Goal: Communication & Community: Answer question/provide support

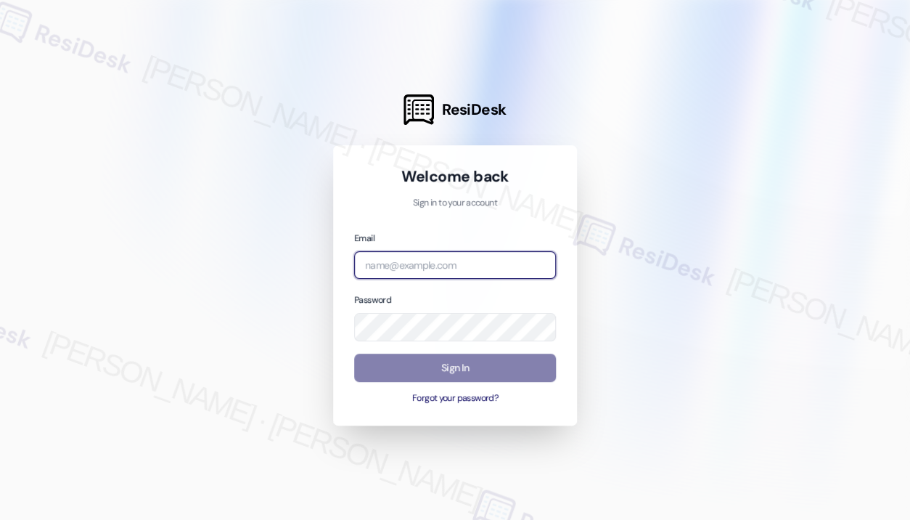
click at [477, 271] on input "email" at bounding box center [455, 265] width 202 height 28
type input "automated-surveys-park_properties-[PERSON_NAME].roles@park_[DOMAIN_NAME]"
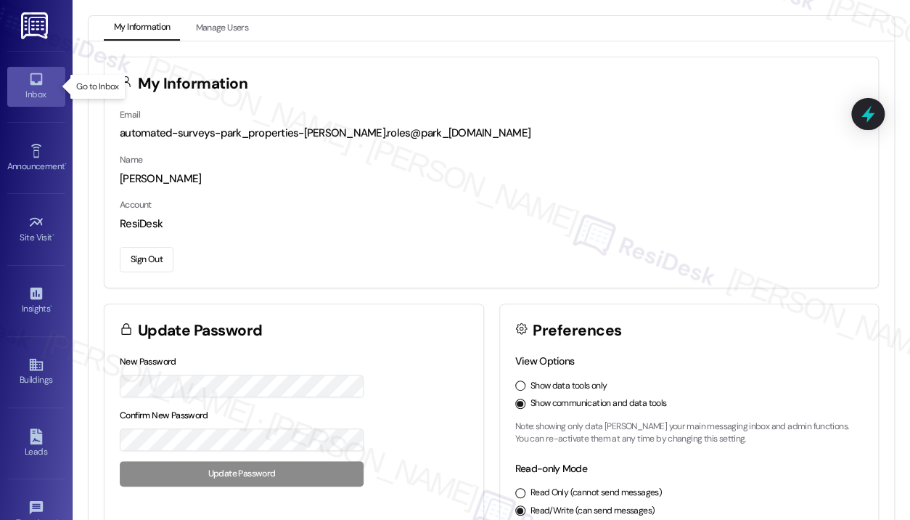
click at [40, 94] on div "Inbox" at bounding box center [36, 94] width 73 height 15
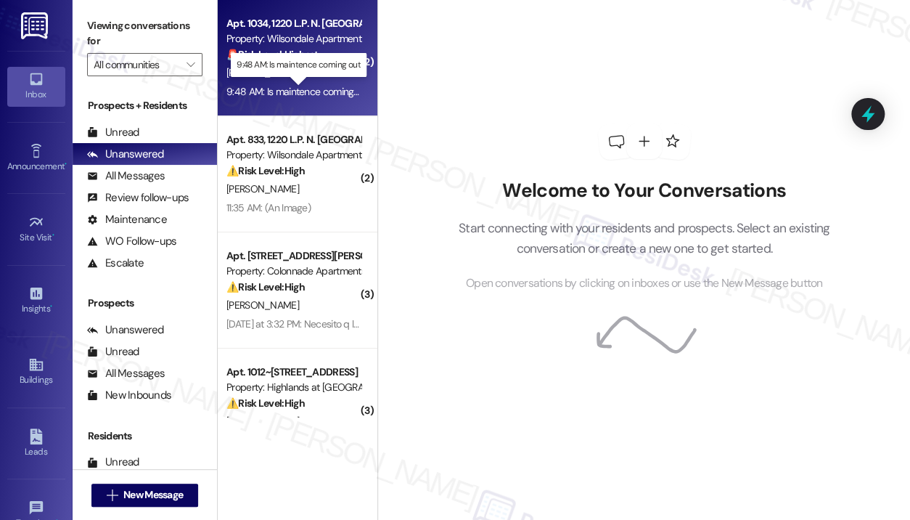
click at [308, 97] on div "9:48 AM: Is maintence coming out 9:48 AM: Is maintence coming out" at bounding box center [298, 91] width 144 height 13
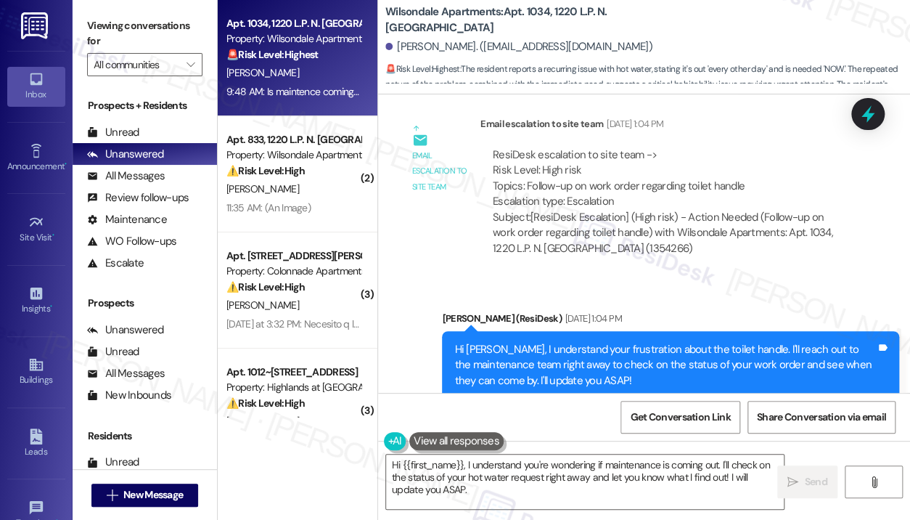
scroll to position [44201, 0]
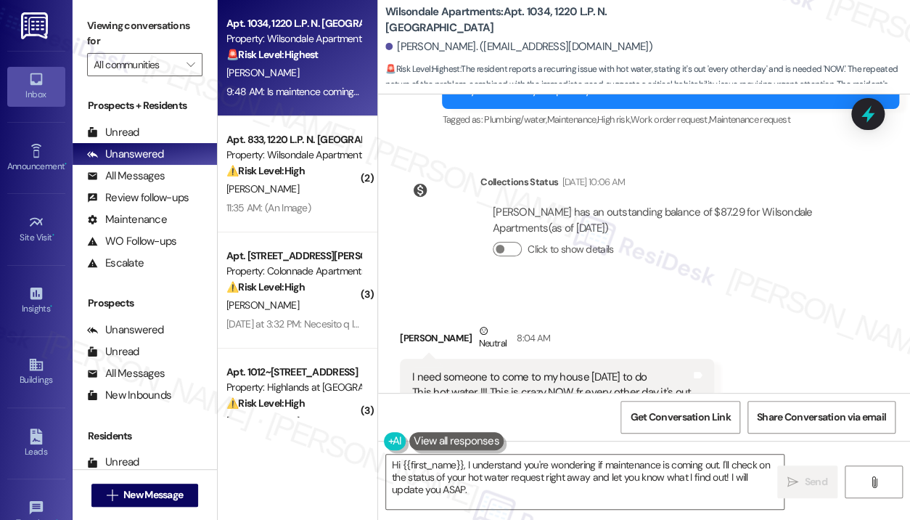
click at [598, 369] on div "I need someone to come to my house [DATE] to do This hot water !!! This is craz…" at bounding box center [551, 384] width 279 height 31
click at [599, 369] on div "I need someone to come to my house [DATE] to do This hot water !!! This is craz…" at bounding box center [551, 384] width 279 height 31
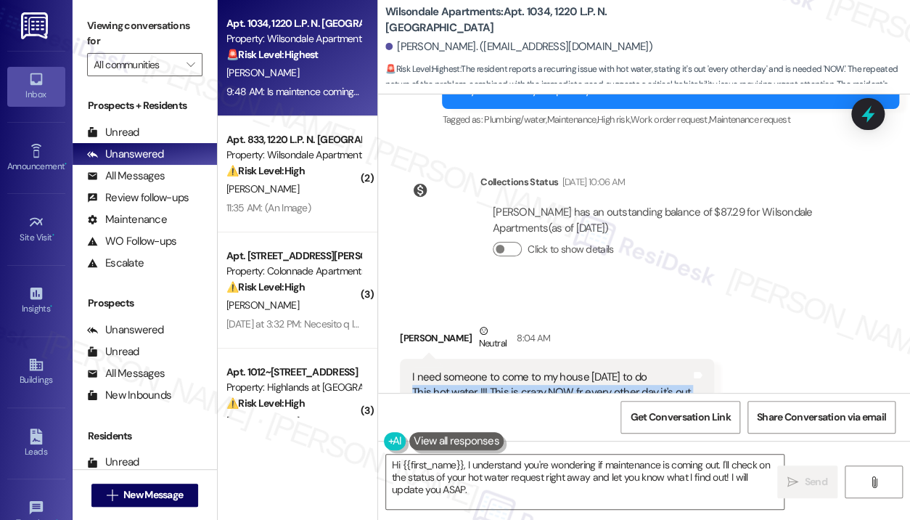
click at [599, 369] on div "I need someone to come to my house [DATE] to do This hot water !!! This is craz…" at bounding box center [551, 384] width 279 height 31
click at [412, 369] on div "I need someone to come to my house [DATE] to do This hot water !!! This is craz…" at bounding box center [551, 384] width 279 height 31
drag, startPoint x: 412, startPoint y: 155, endPoint x: 694, endPoint y: 179, distance: 282.7
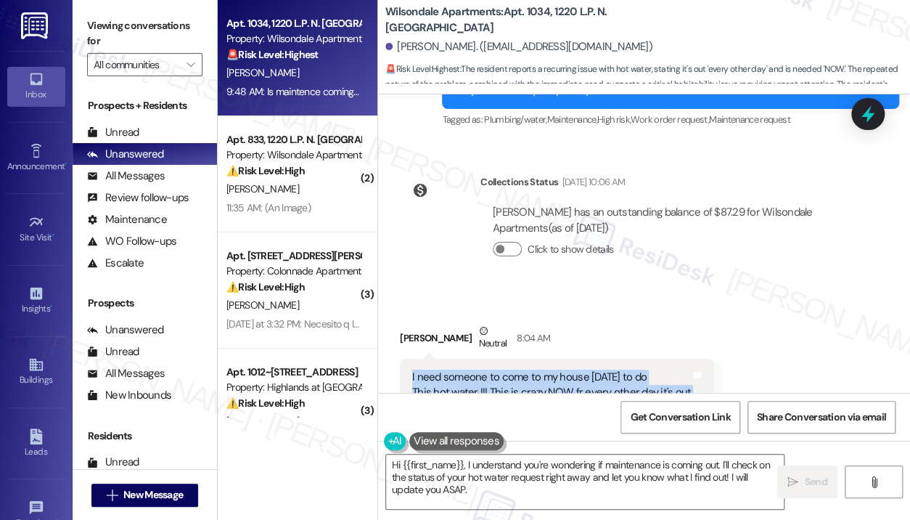
click at [694, 359] on div "I need someone to come to my house [DATE] to do This hot water !!! This is craz…" at bounding box center [557, 385] width 314 height 53
copy div "I need someone to come to my house [DATE] to do This hot water !!! This is craz…"
click at [665, 487] on textarea "Hi {{first_name}}, I understand you're wondering if maintenance is coming out. …" at bounding box center [585, 481] width 398 height 54
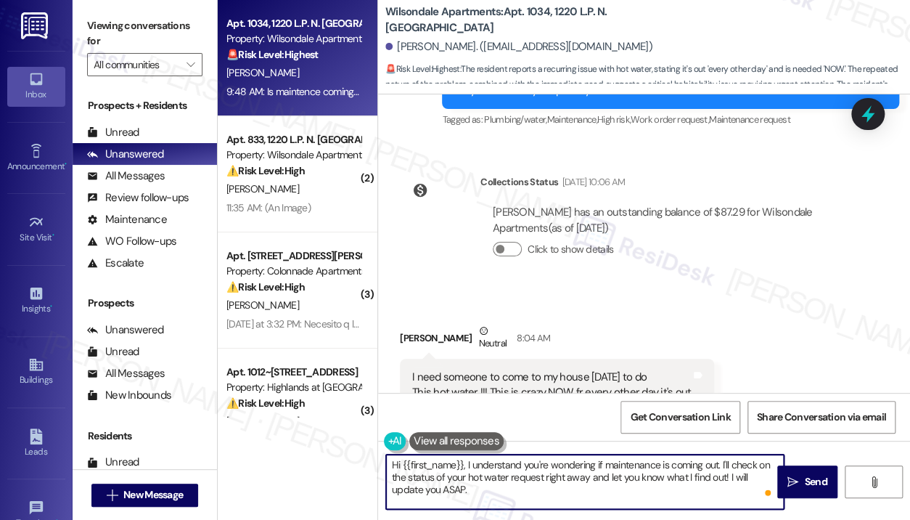
drag, startPoint x: 508, startPoint y: 499, endPoint x: 471, endPoint y: 463, distance: 51.3
click at [464, 459] on textarea "Hi {{first_name}}, I understand you're wondering if maintenance is coming out. …" at bounding box center [585, 481] width 398 height 54
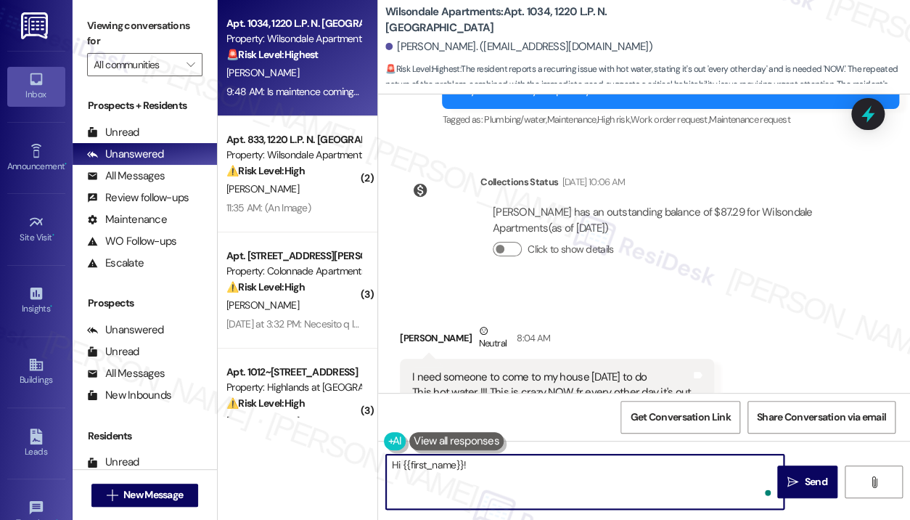
paste textarea "Thank you for reaching out — I understand your hot water has been going out eve…"
type textarea "Hi {{first_name}}! Thank you for reaching out — I understand your hot water has…"
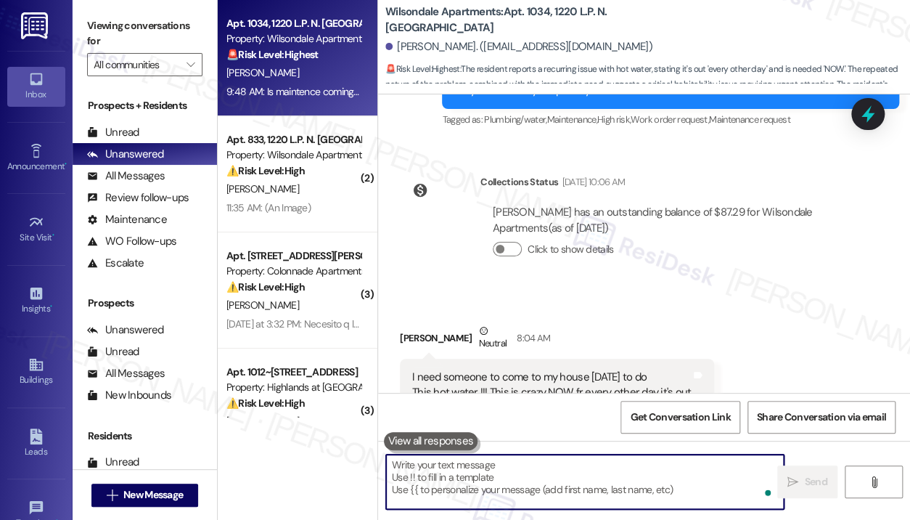
scroll to position [44346, 0]
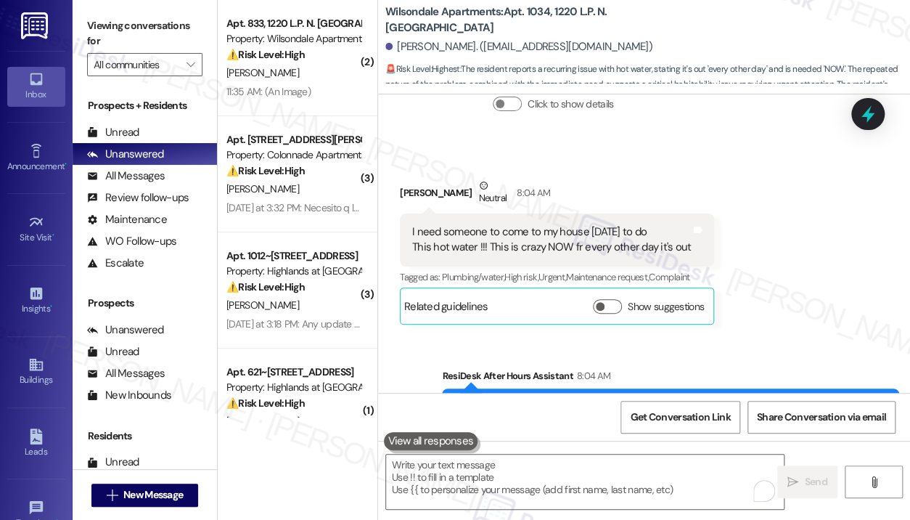
scroll to position [44494, 0]
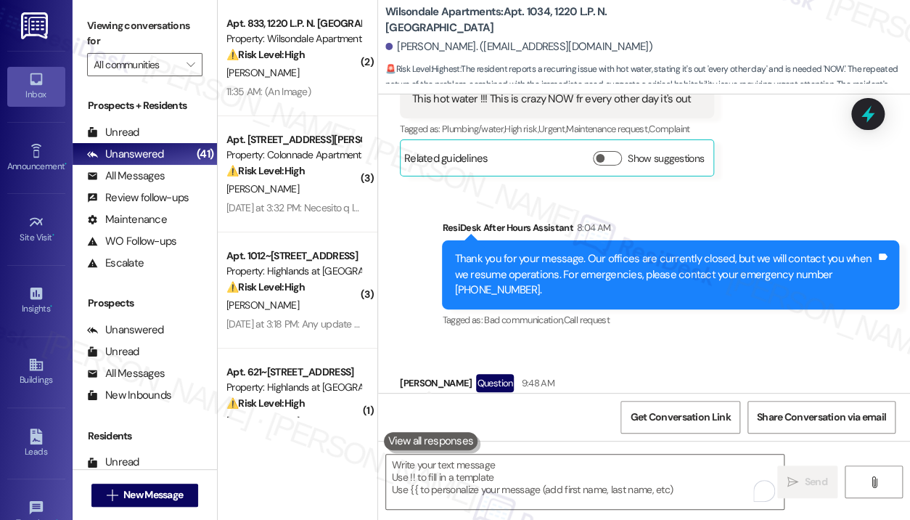
click at [715, 341] on div "Received via SMS Kayle Brown Question 9:48 AM Is maintence coming out Tags and …" at bounding box center [644, 404] width 532 height 126
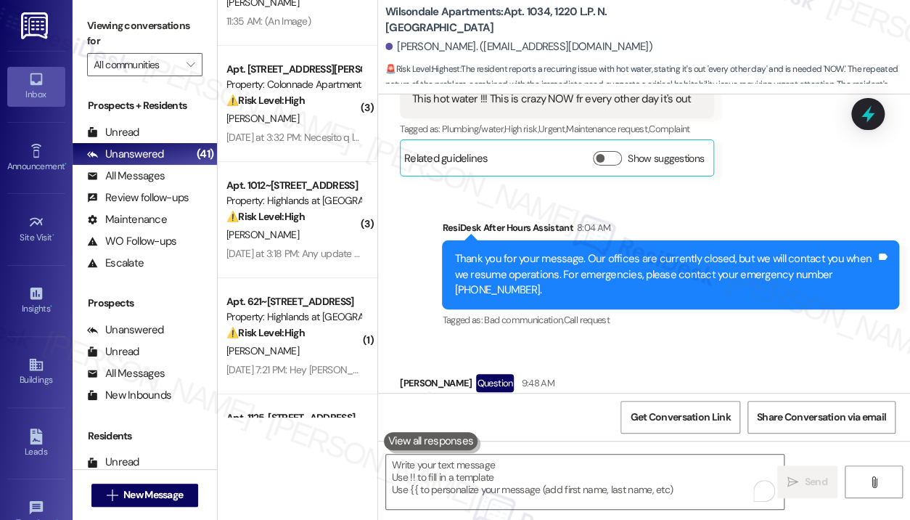
scroll to position [145, 0]
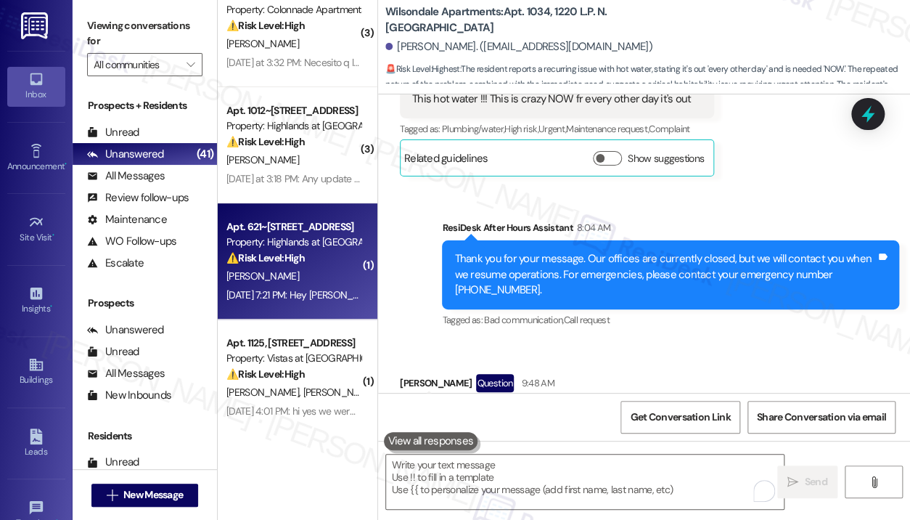
click at [325, 286] on div "[DATE] 7:21 PM: Hey [PERSON_NAME], ok well logged in again and it's still not c…" at bounding box center [293, 295] width 137 height 18
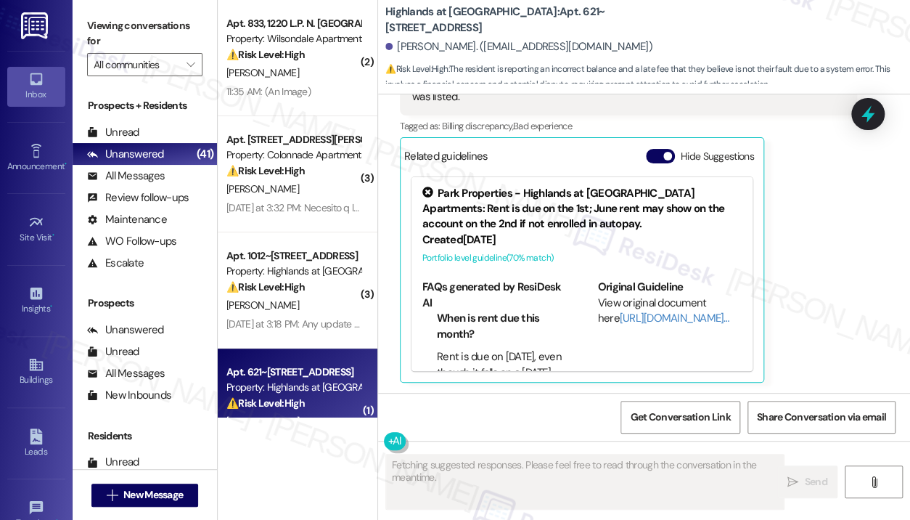
scroll to position [1591, 0]
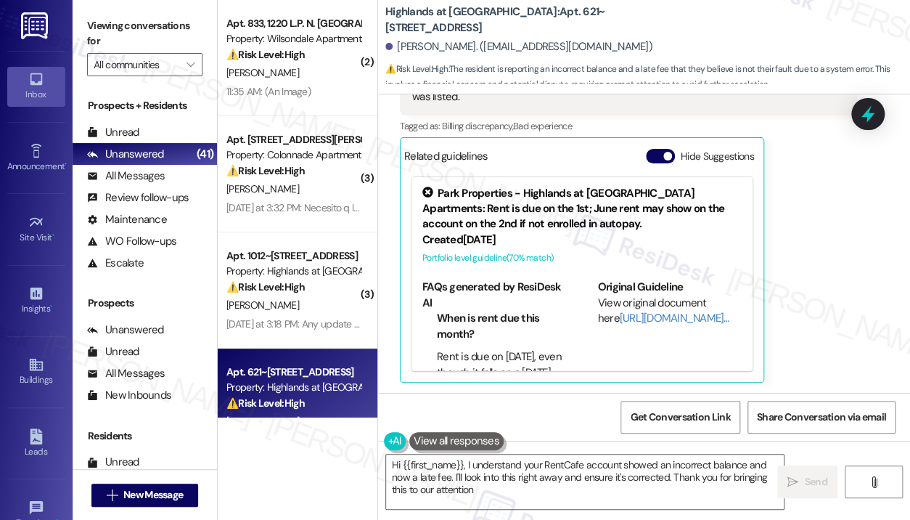
type textarea "Hi {{first_name}}, I understand your RentCafe account showed an incorrect balan…"
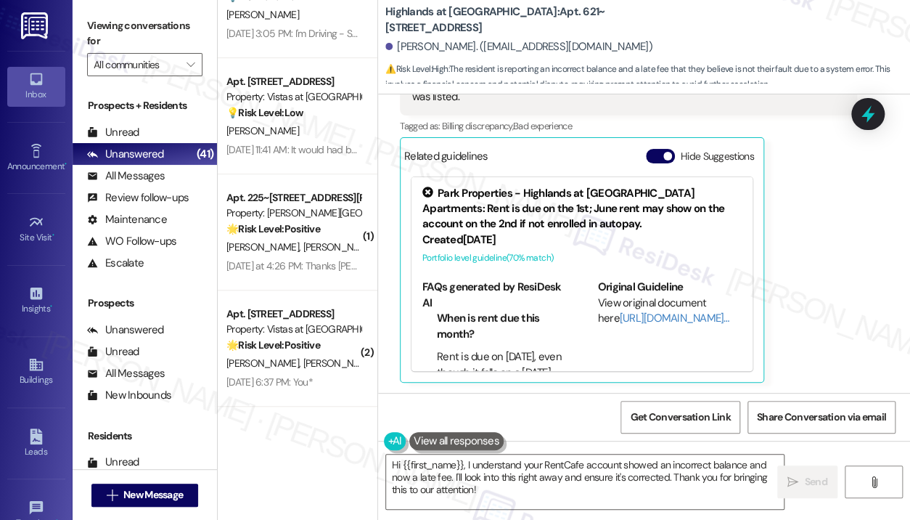
scroll to position [2903, 0]
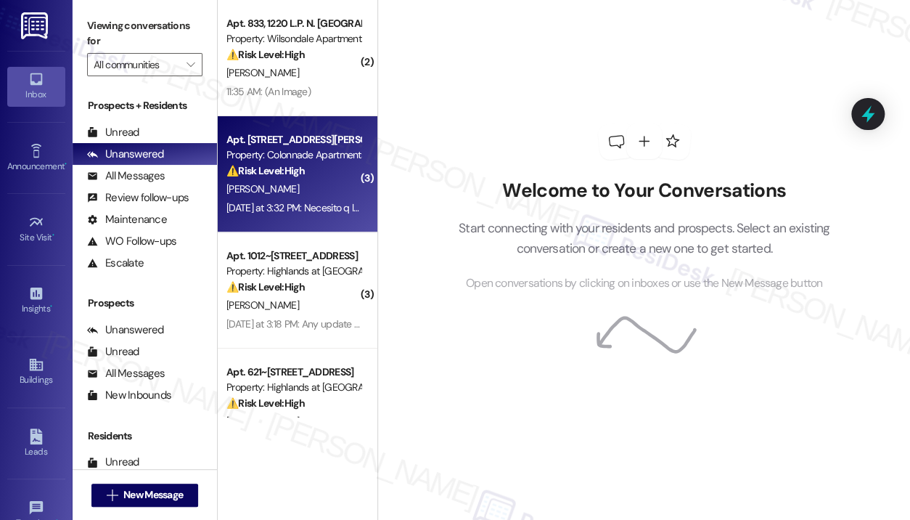
click at [330, 215] on div "[DATE] at 3:32 PM: Necesito q la lavadora la arreglen otra semana sin [PERSON_N…" at bounding box center [293, 208] width 137 height 18
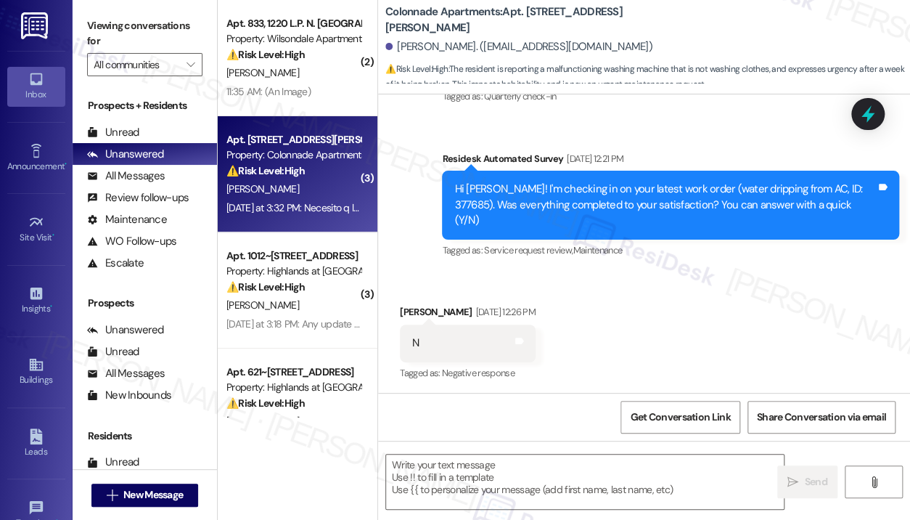
type textarea "Fetching suggested responses. Please feel free to read through the conversation…"
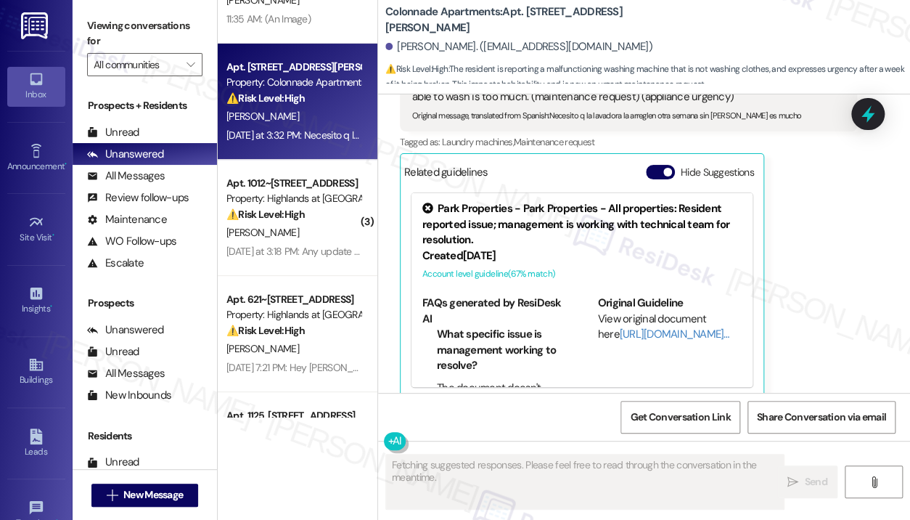
scroll to position [218, 0]
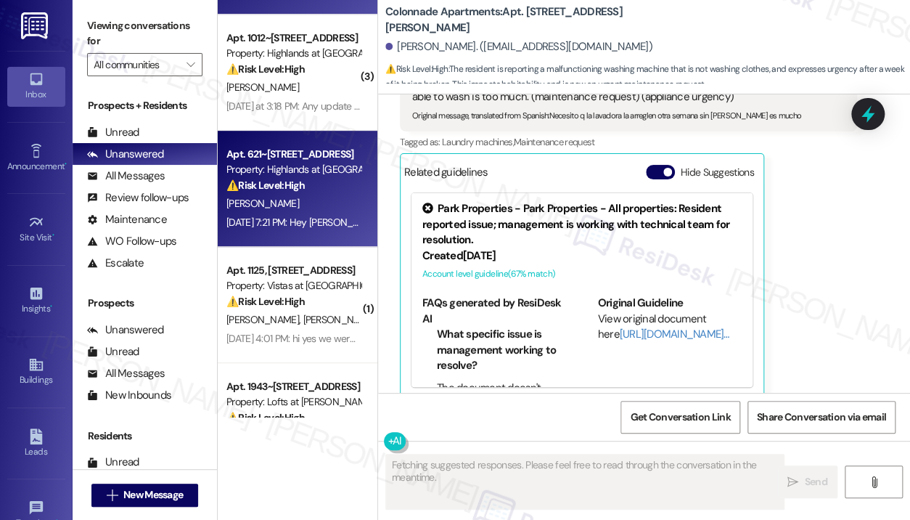
click at [315, 222] on div "[DATE] 7:21 PM: Hey [PERSON_NAME], ok well logged in again and it's still not c…" at bounding box center [835, 222] width 1219 height 13
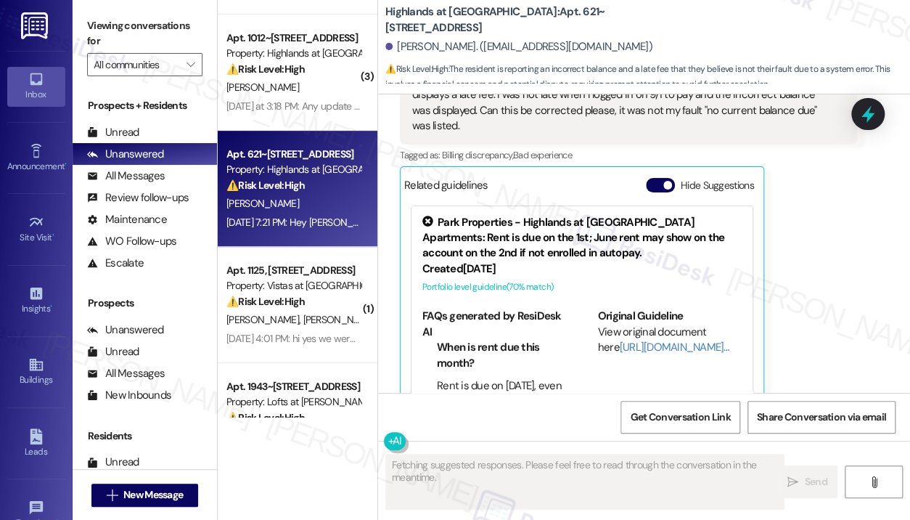
scroll to position [1591, 0]
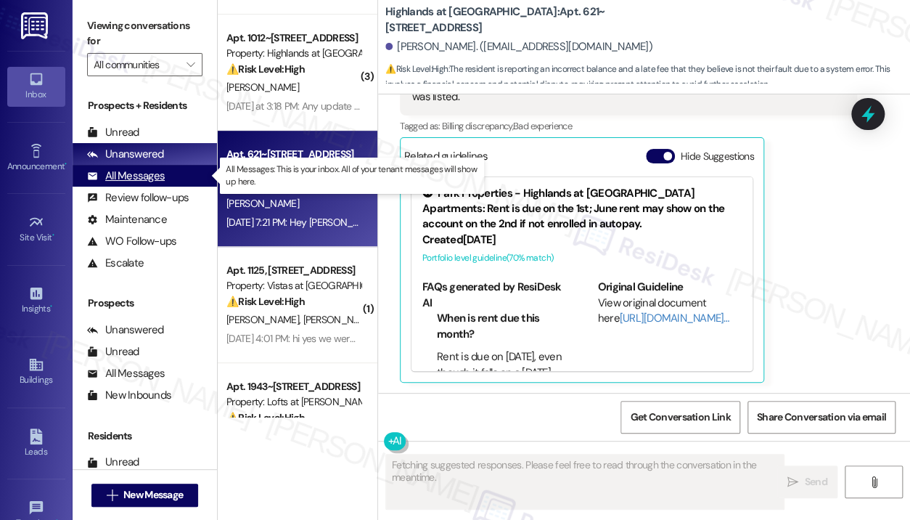
click at [140, 173] on div "All Messages" at bounding box center [126, 175] width 78 height 15
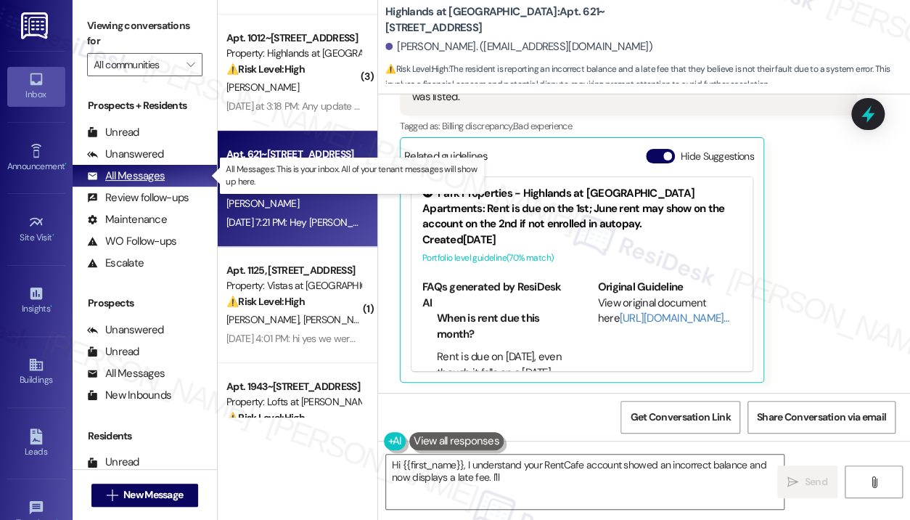
type textarea "Hi {{first_name}}, I understand your RentCafe account showed an incorrect balan…"
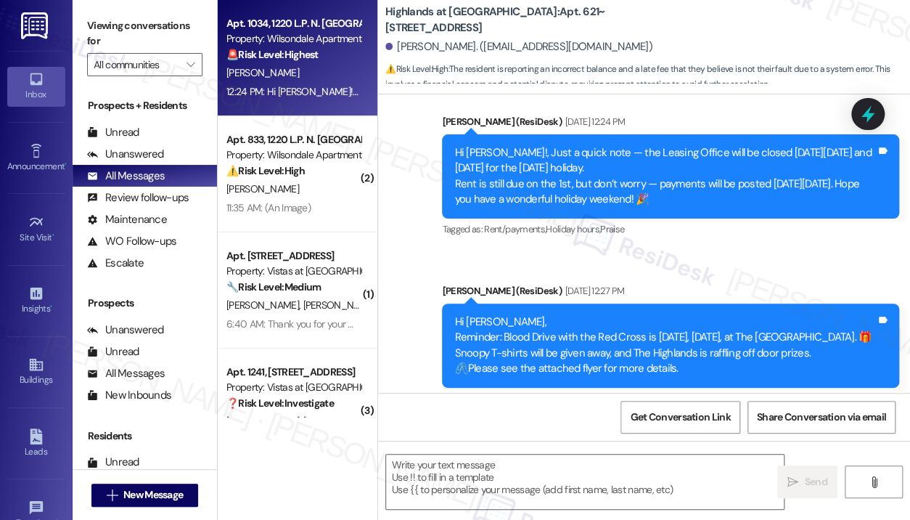
type textarea "Fetching suggested responses. Please feel free to read through the conversation…"
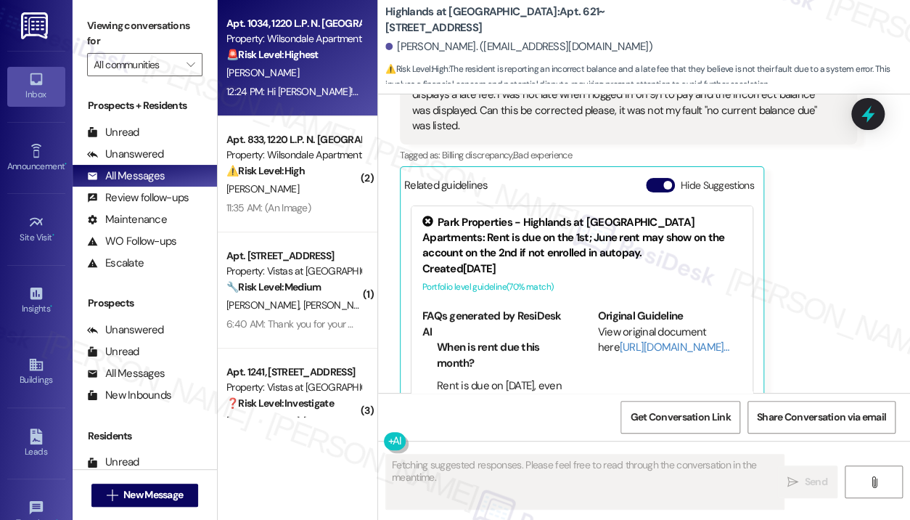
click at [292, 92] on div "12:24 PM: Hi [PERSON_NAME]! Thank you for reaching out — I understand your hot …" at bounding box center [925, 91] width 1399 height 13
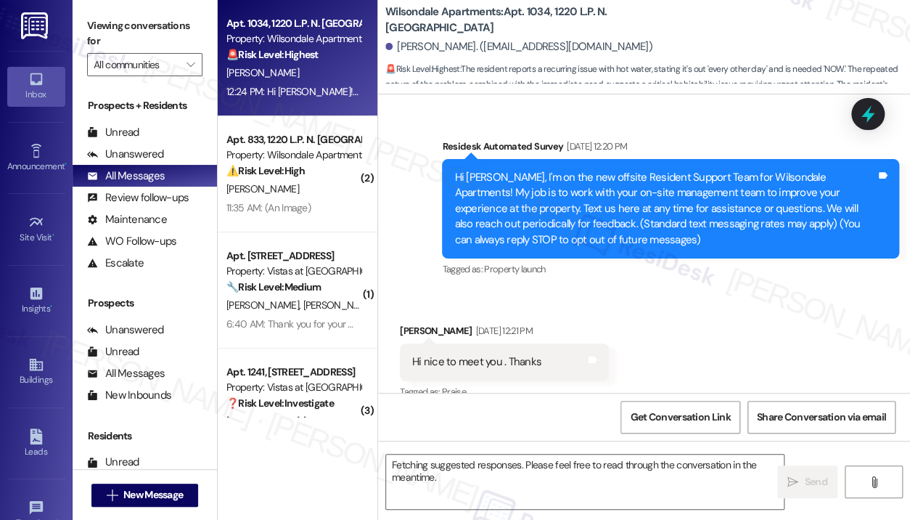
scroll to position [44515, 0]
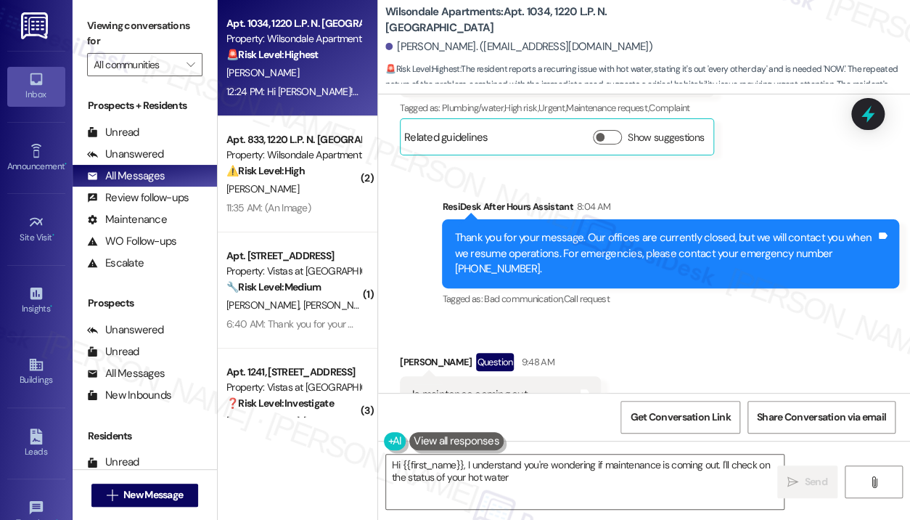
click at [705, 446] on div "Sent via SMS [PERSON_NAME] (ResiDesk) 12:24 PM Hi [PERSON_NAME]! Thank you for …" at bounding box center [644, 530] width 532 height 169
type textarea "Hi {{first_name}}, I understand you're wondering if maintenance is coming out. …"
click at [871, 113] on icon at bounding box center [867, 114] width 17 height 22
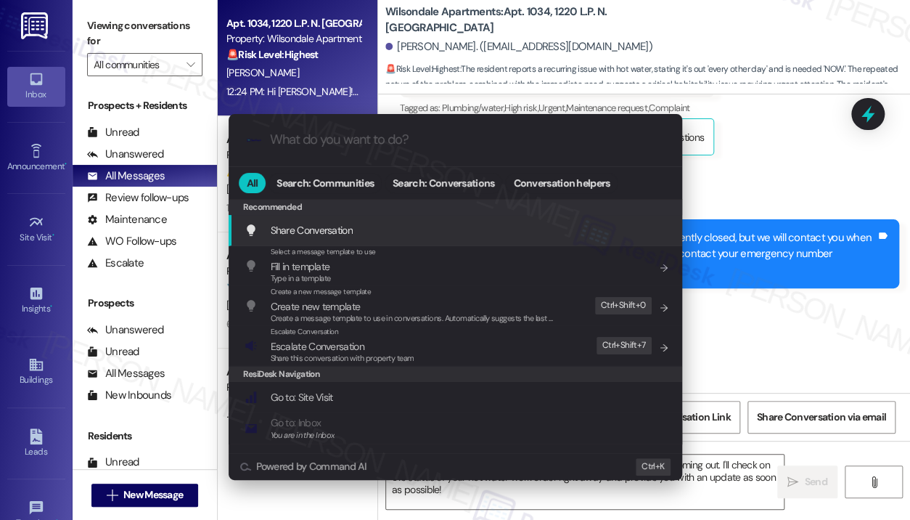
click at [742, 197] on div ".cls-1{fill:#0a055f;}.cls-2{fill:#0cc4c4;} resideskLogoBlueOrange All Search: C…" at bounding box center [455, 260] width 910 height 520
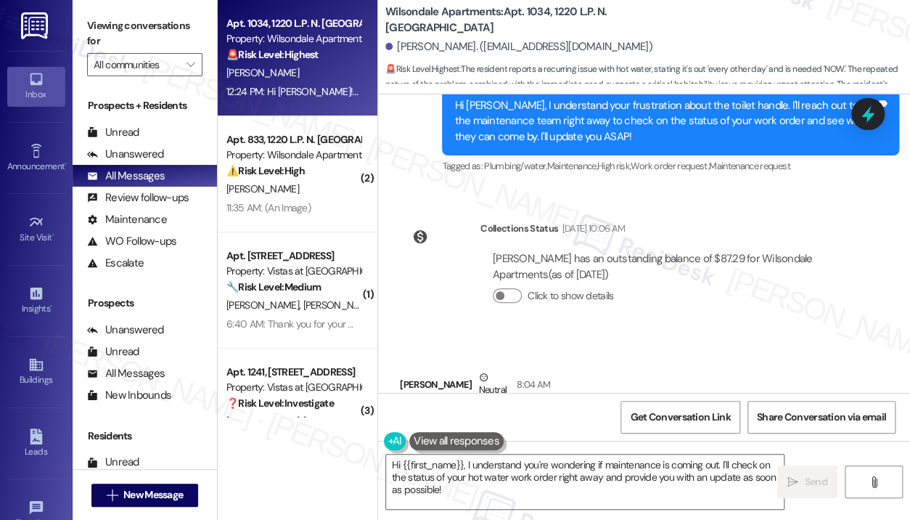
scroll to position [44152, 0]
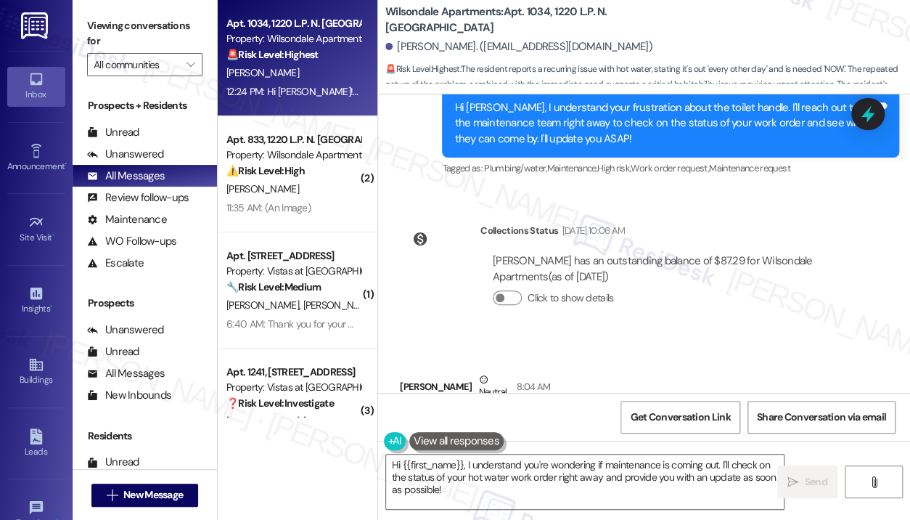
click at [593, 418] on div "I need someone to come to my house [DATE] to do This hot water !!! This is craz…" at bounding box center [551, 433] width 279 height 31
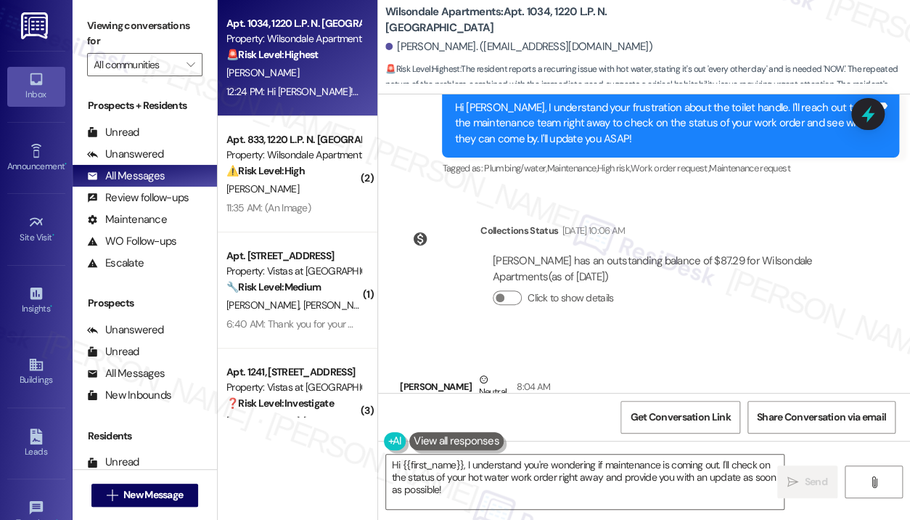
click at [593, 418] on div "I need someone to come to my house [DATE] to do This hot water !!! This is craz…" at bounding box center [551, 433] width 279 height 31
drag, startPoint x: 412, startPoint y: 202, endPoint x: 697, endPoint y: 226, distance: 286.2
click at [697, 407] on div "I need someone to come to my house [DATE] to do This hot water !!! This is craz…" at bounding box center [557, 433] width 314 height 53
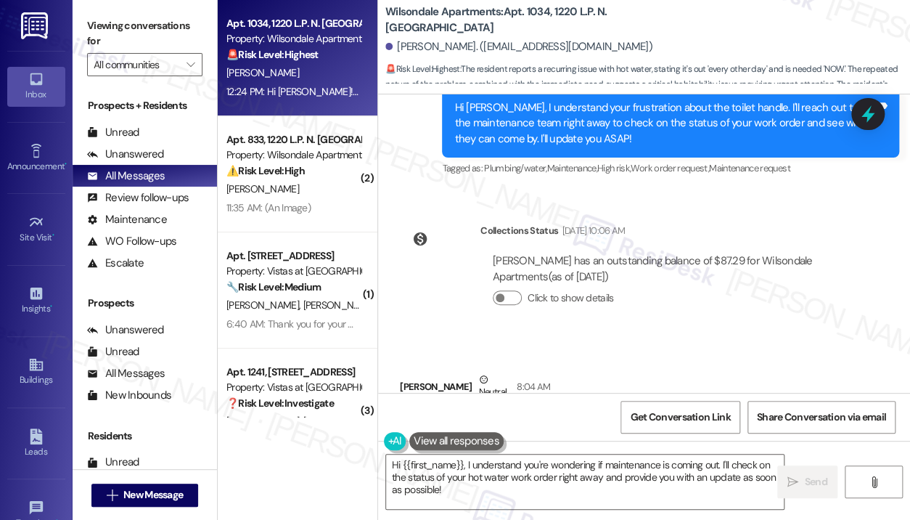
copy div "I need someone to come to my house [DATE] to do This hot water !!! This is craz…"
click at [871, 117] on icon at bounding box center [867, 114] width 17 height 22
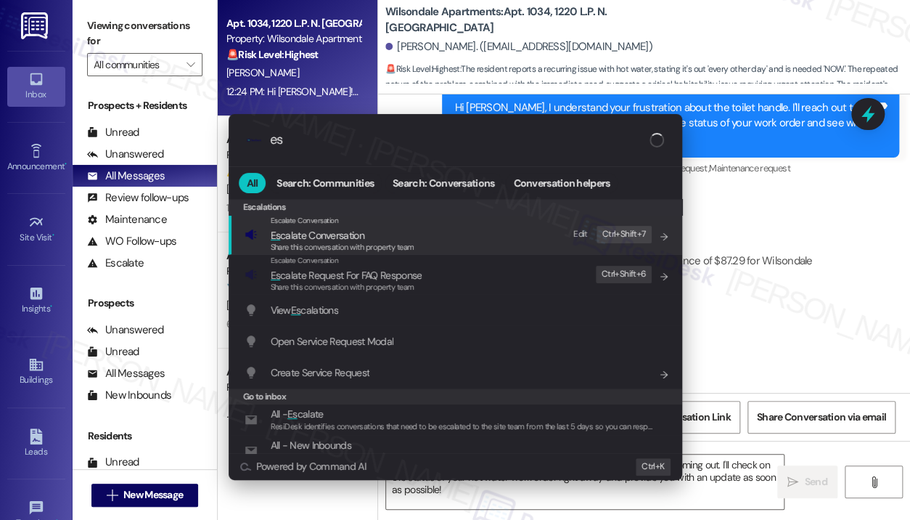
type input "e"
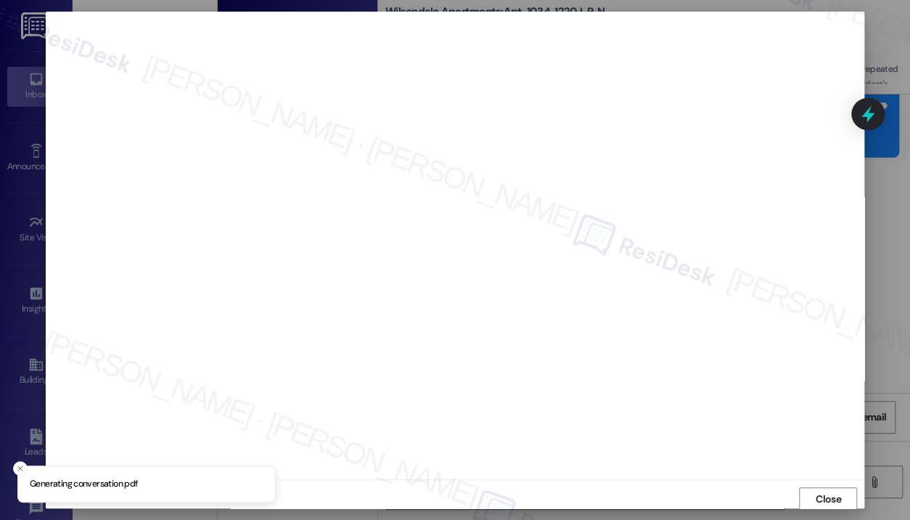
scroll to position [2, 0]
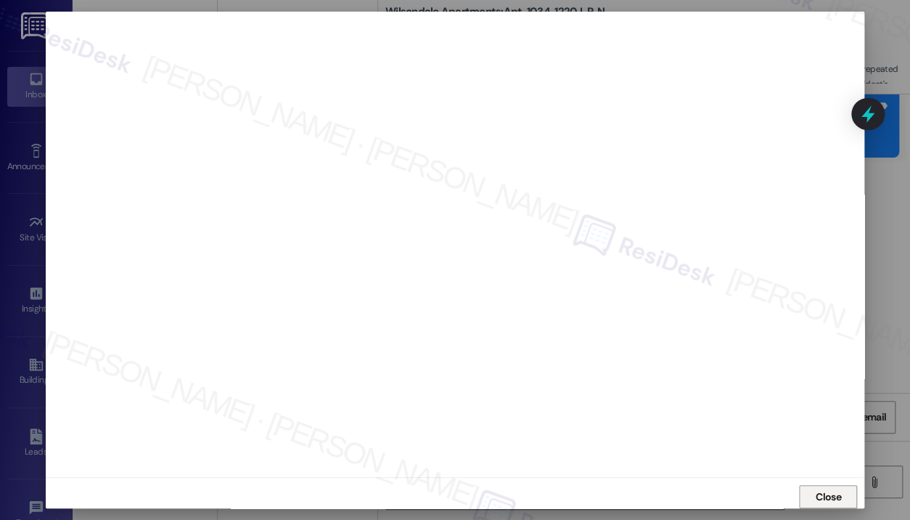
click at [816, 493] on span "Close" at bounding box center [828, 496] width 25 height 15
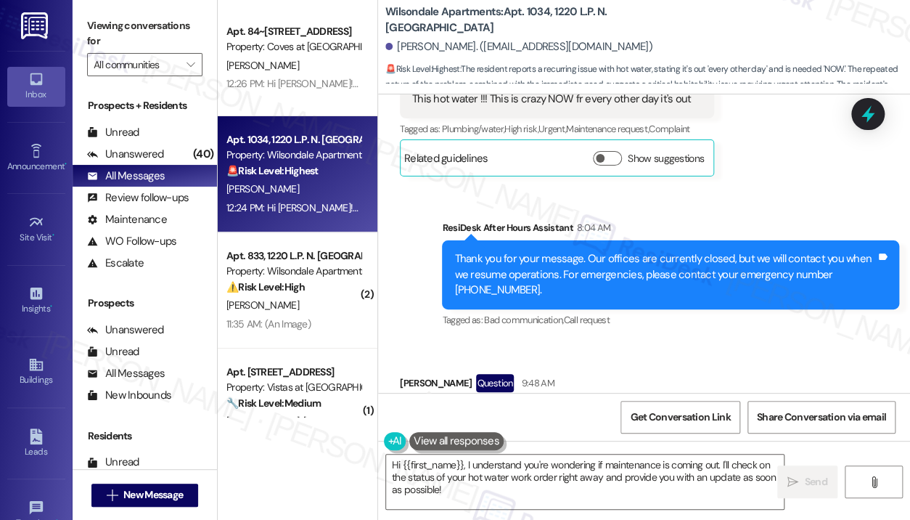
scroll to position [44515, 0]
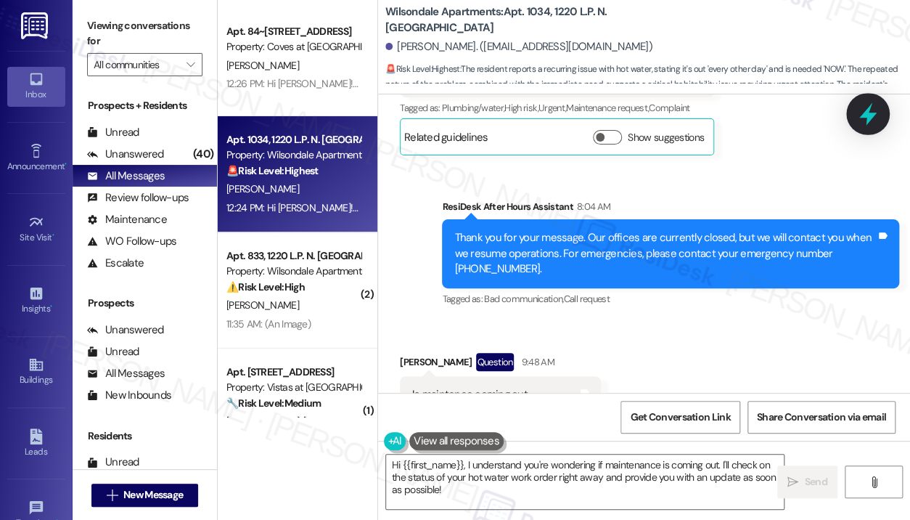
click at [867, 116] on icon at bounding box center [867, 114] width 17 height 22
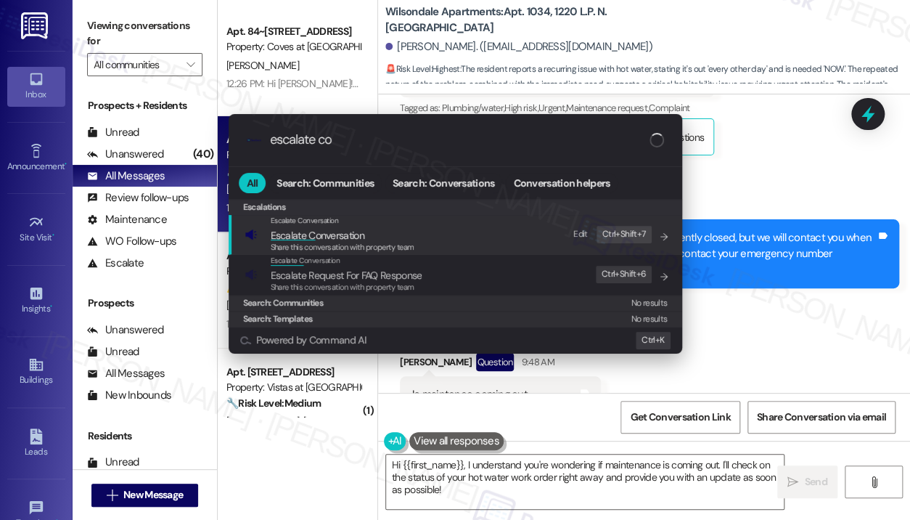
type input "escalate con"
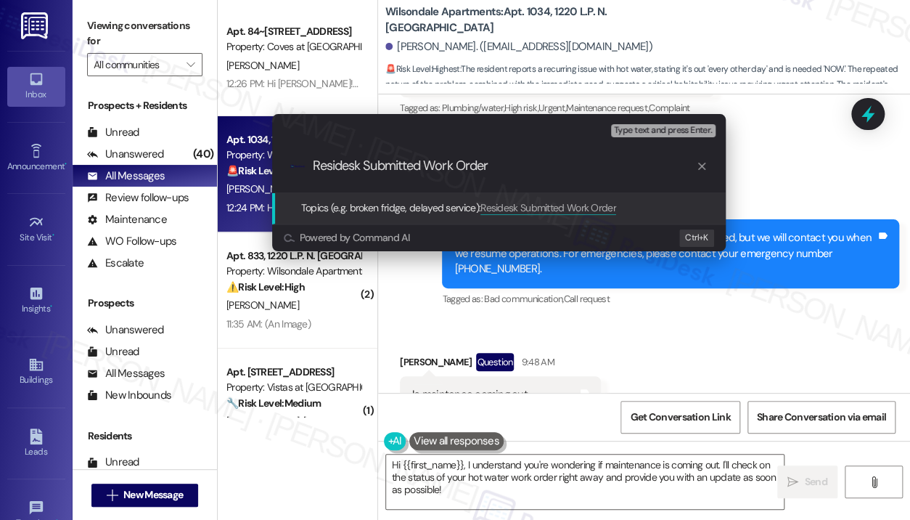
paste input "379052"
type input "Residesk Submitted Work Order 379052 - Waiting For PTE"
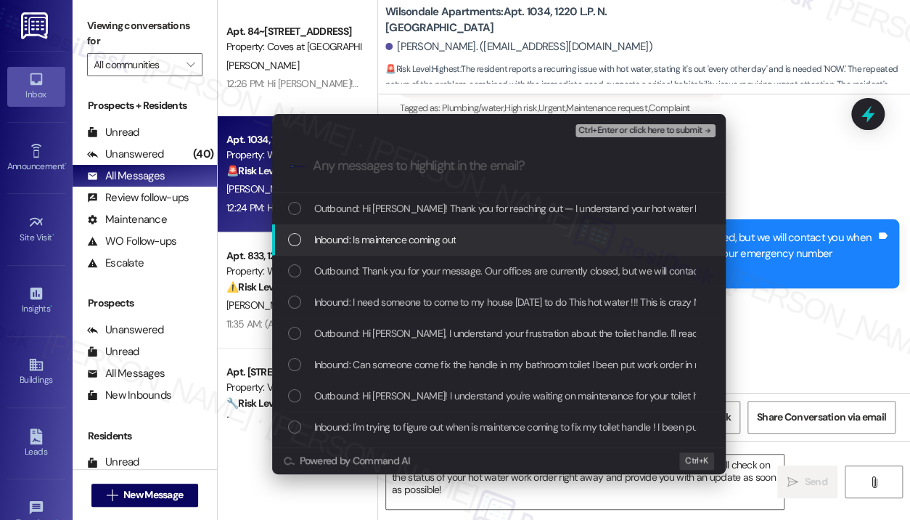
click at [512, 242] on div "Inbound: Is maintence coming out" at bounding box center [500, 240] width 425 height 16
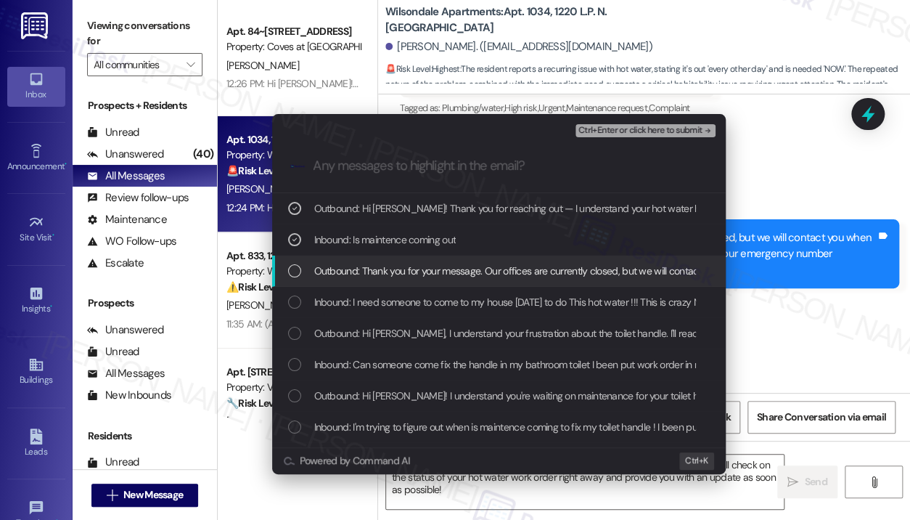
click at [530, 264] on span "Outbound: Thank you for your message. Our offices are currently closed, but we …" at bounding box center [744, 271] width 860 height 16
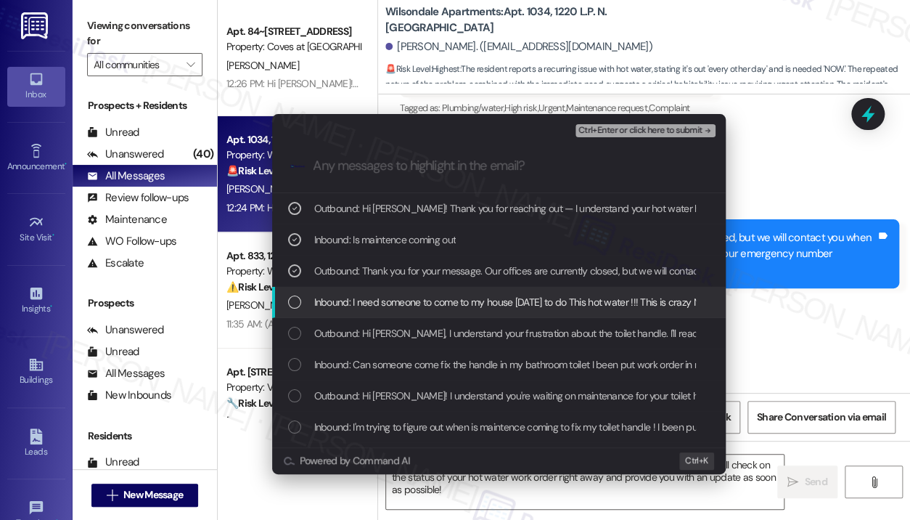
click at [537, 297] on span "Inbound: I need someone to come to my house [DATE] to do This hot water !!! Thi…" at bounding box center [569, 302] width 510 height 16
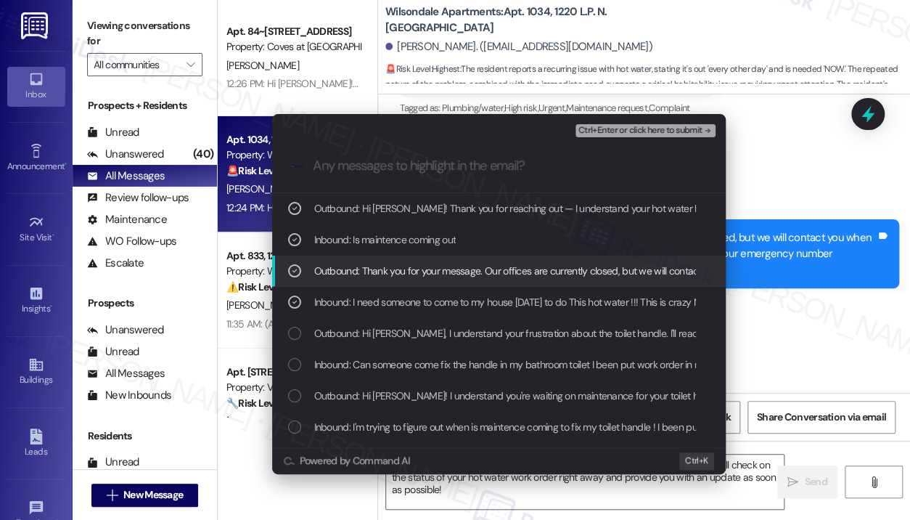
click at [543, 269] on span "Outbound: Thank you for your message. Our offices are currently closed, but we …" at bounding box center [744, 271] width 860 height 16
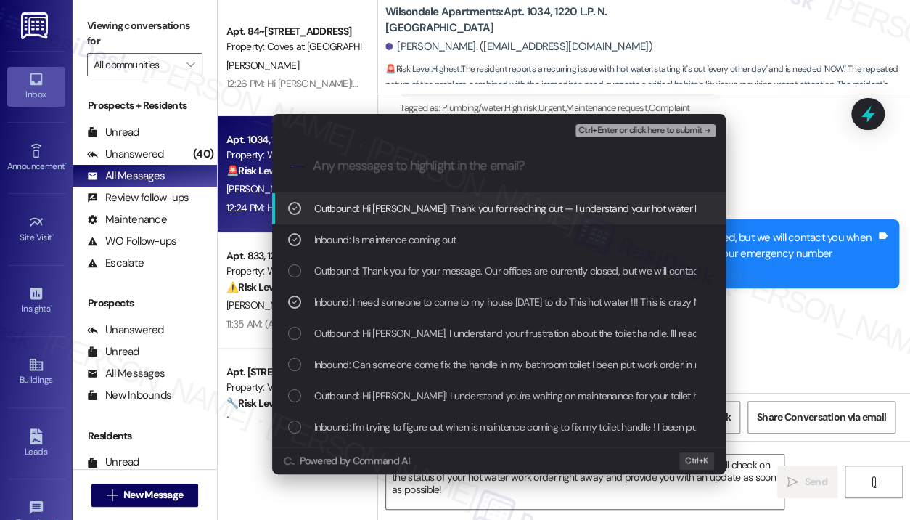
click at [626, 131] on span "Ctrl+Enter or click here to submit" at bounding box center [640, 131] width 124 height 10
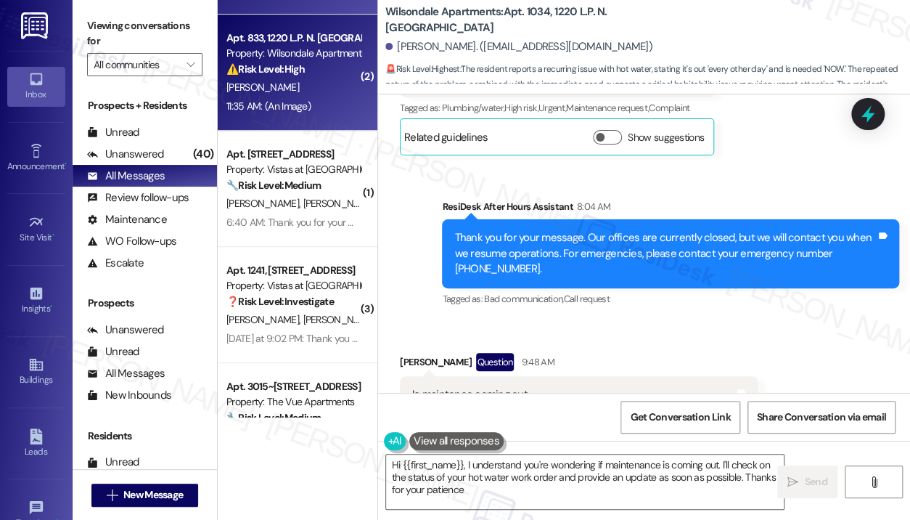
type textarea "Hi {{first_name}}, I understand you're wondering if maintenance is coming out. …"
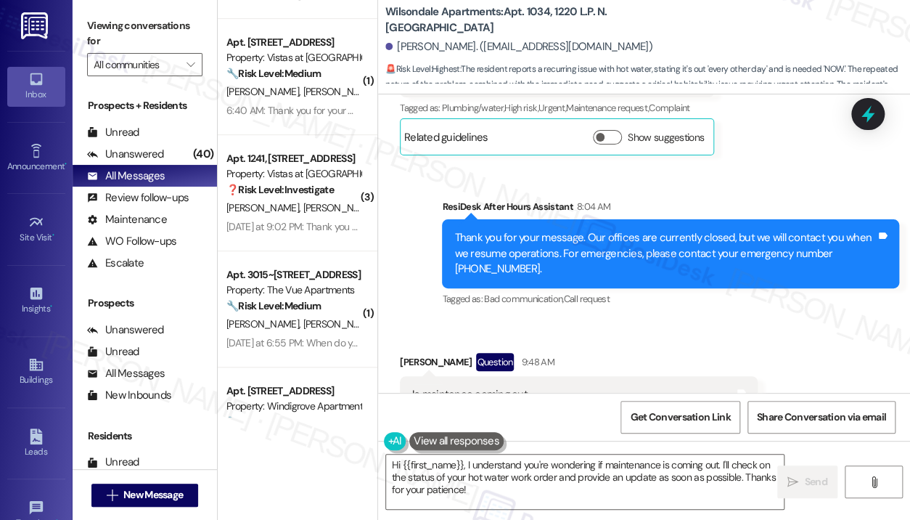
scroll to position [435, 0]
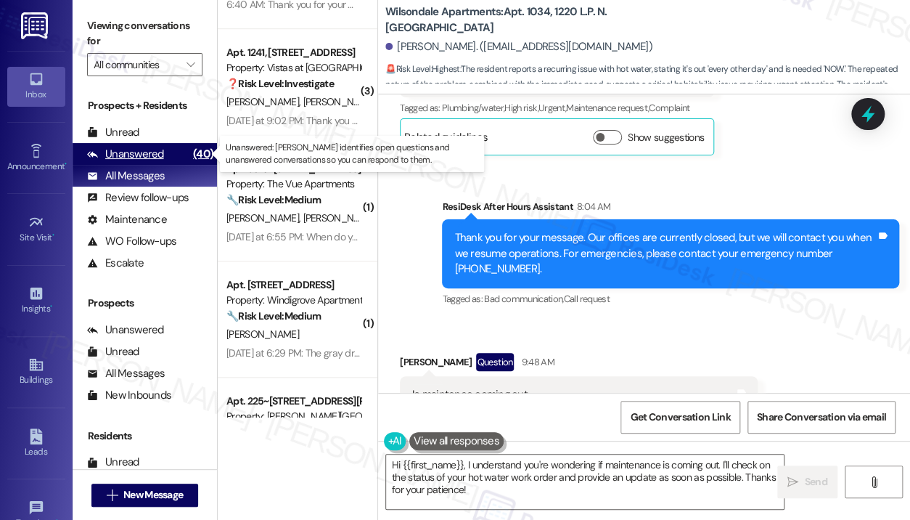
click at [152, 150] on div "Unanswered" at bounding box center [125, 154] width 77 height 15
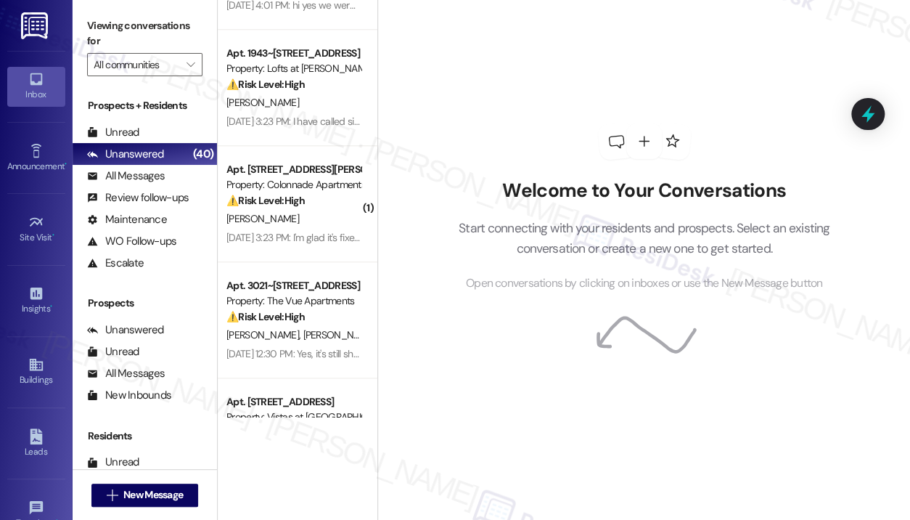
scroll to position [653, 0]
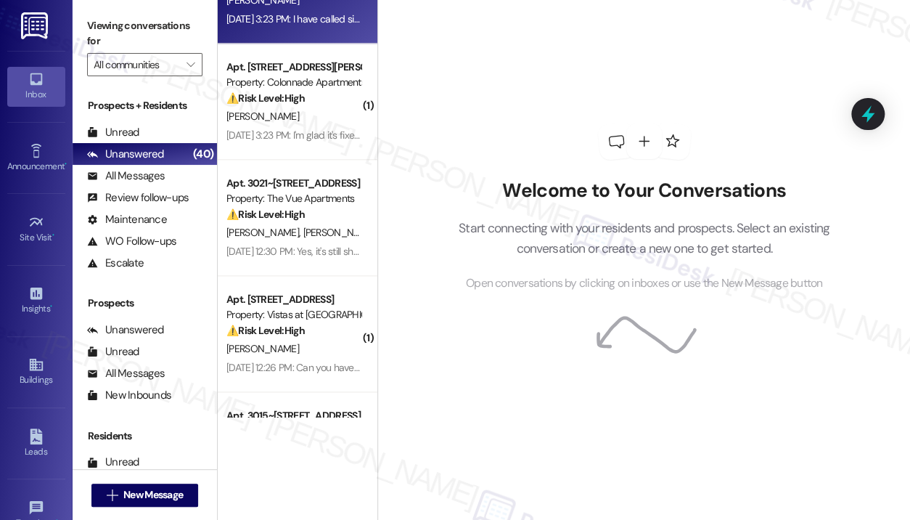
click at [331, 25] on div "[DATE] 3:23 PM: I have called since the morning and just now and no answer. I w…" at bounding box center [508, 18] width 565 height 13
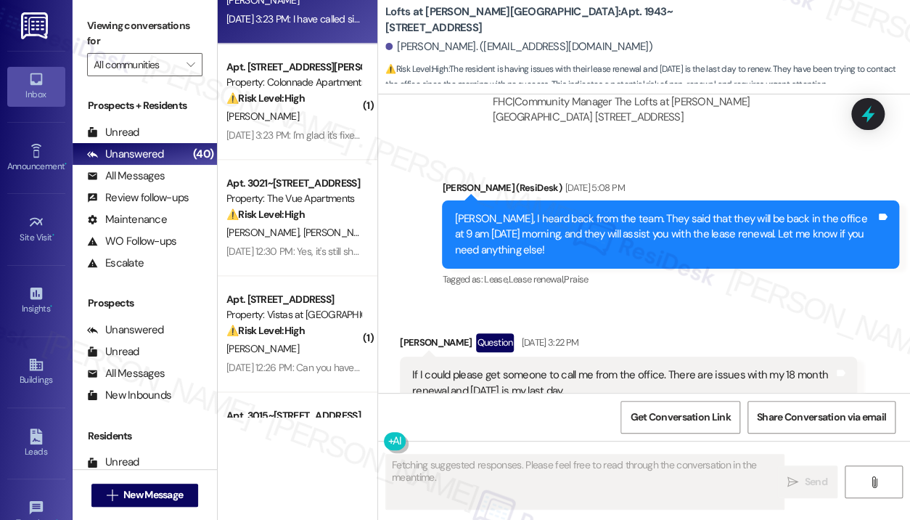
scroll to position [5637, 0]
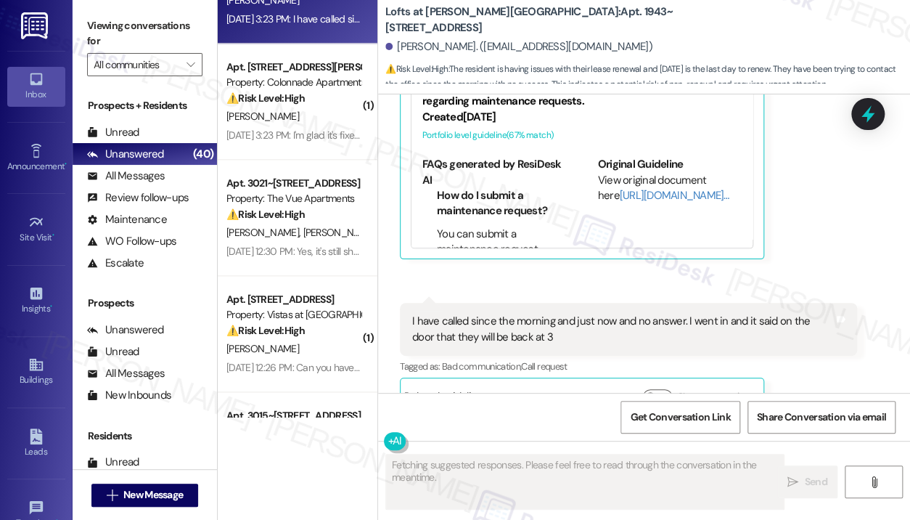
click at [716, 7] on div "Lofts at [PERSON_NAME][GEOGRAPHIC_DATA]: Apt. 1943~203, 1864 [GEOGRAPHIC_DATA] …" at bounding box center [647, 44] width 525 height 80
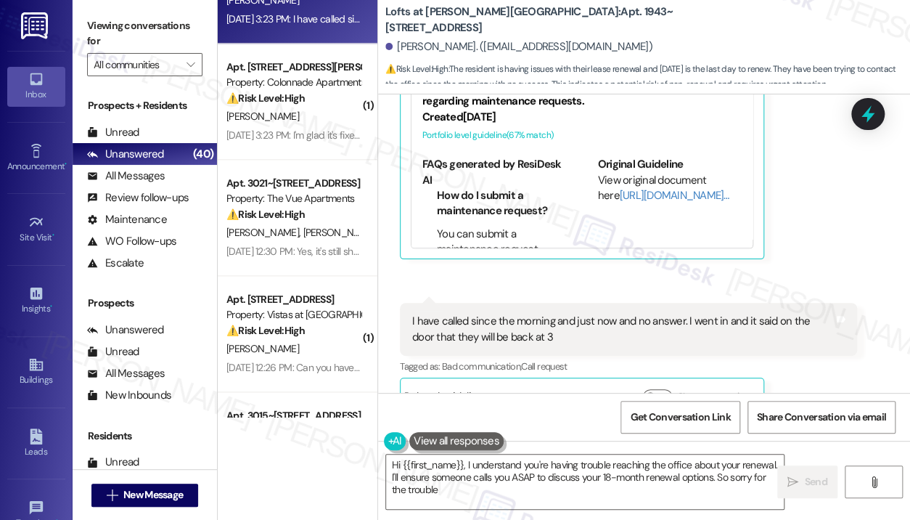
type textarea "Hi {{first_name}}, I understand you're having trouble reaching the office about…"
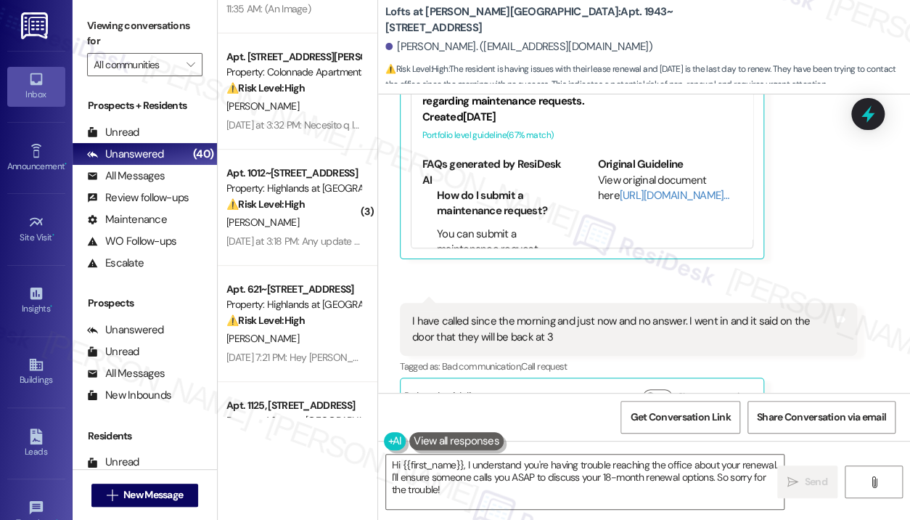
scroll to position [0, 0]
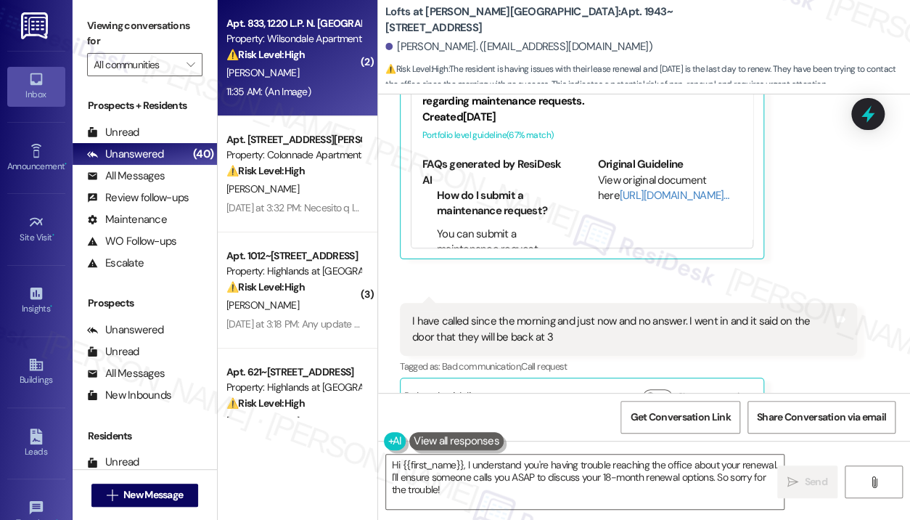
click at [318, 86] on div "11:35 AM: (An Image) 11:35 AM: (An Image)" at bounding box center [293, 92] width 137 height 18
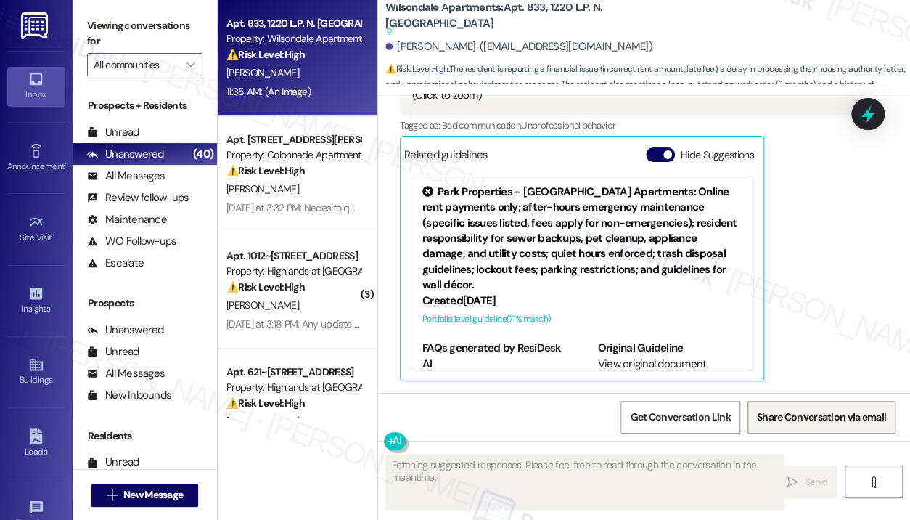
scroll to position [19753, 0]
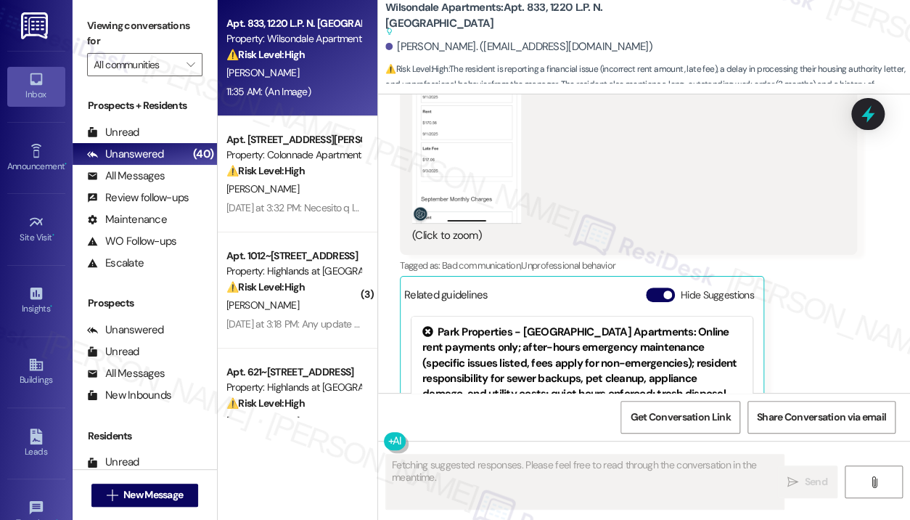
click at [808, 353] on div "[PERSON_NAME] Question Neutral 11:35 AM Good morning, can you help me out with …" at bounding box center [628, 128] width 457 height 785
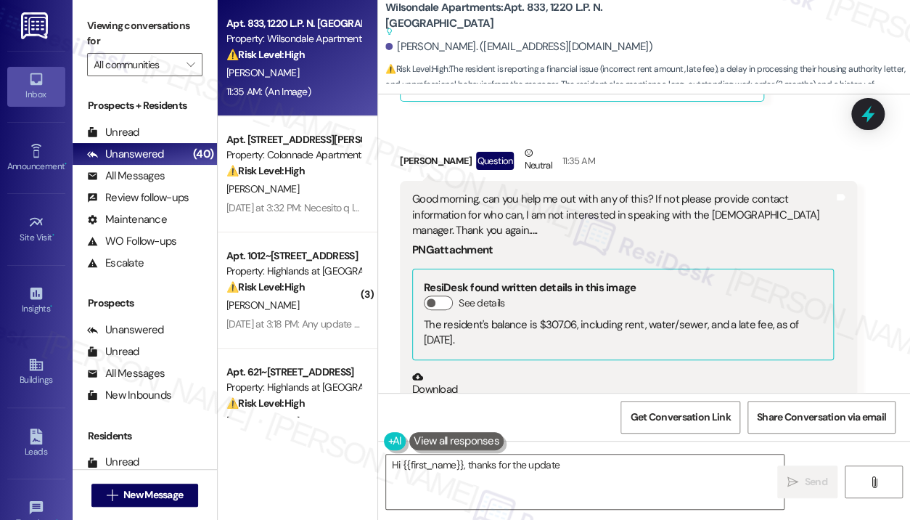
scroll to position [19245, 0]
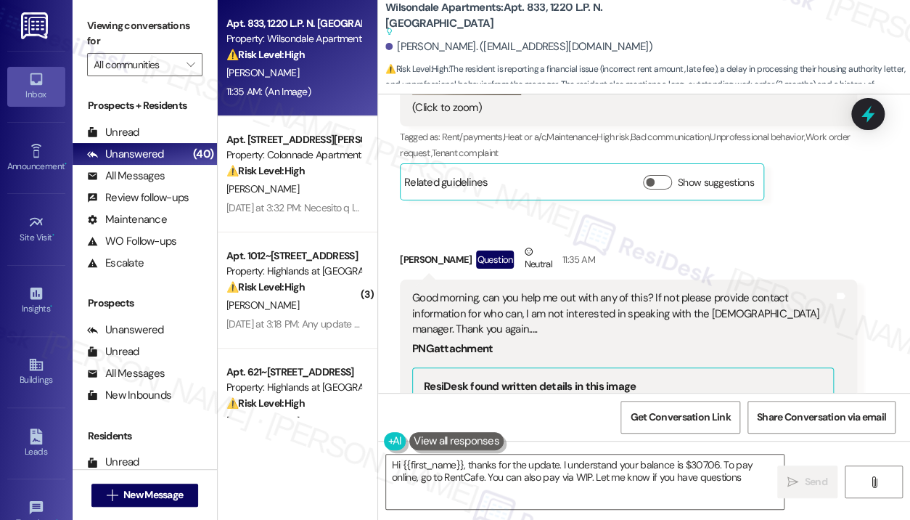
type textarea "Hi {{first_name}}, thanks for the update. I understand your balance is $307.06.…"
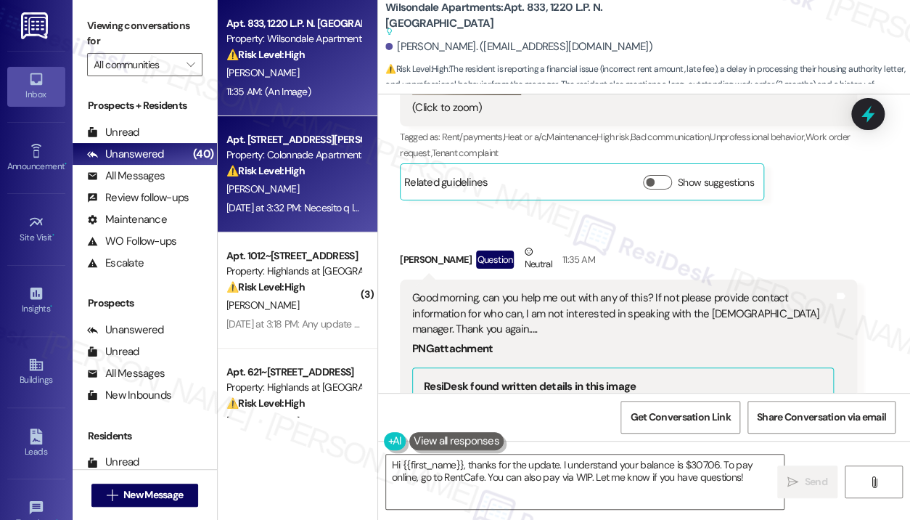
click at [347, 199] on div "[DATE] at 3:32 PM: Necesito q la lavadora la arreglen otra semana sin [PERSON_N…" at bounding box center [293, 208] width 137 height 18
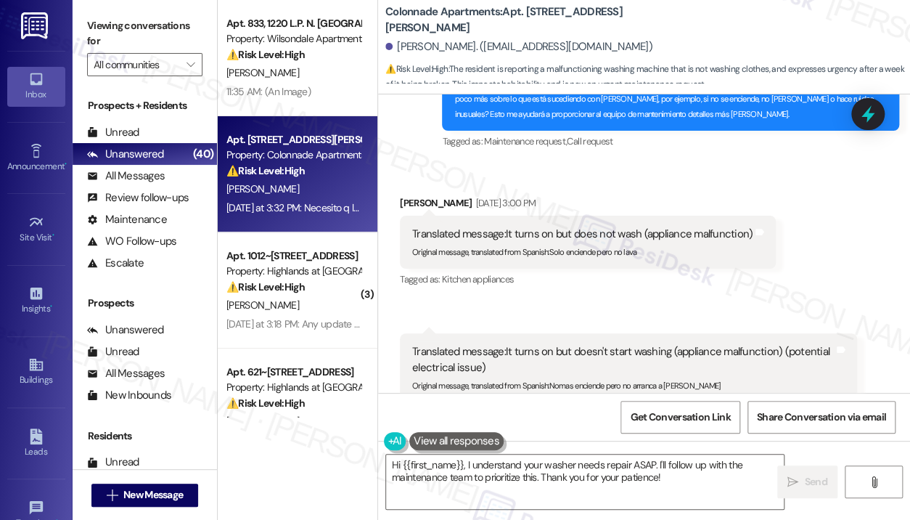
scroll to position [1272, 0]
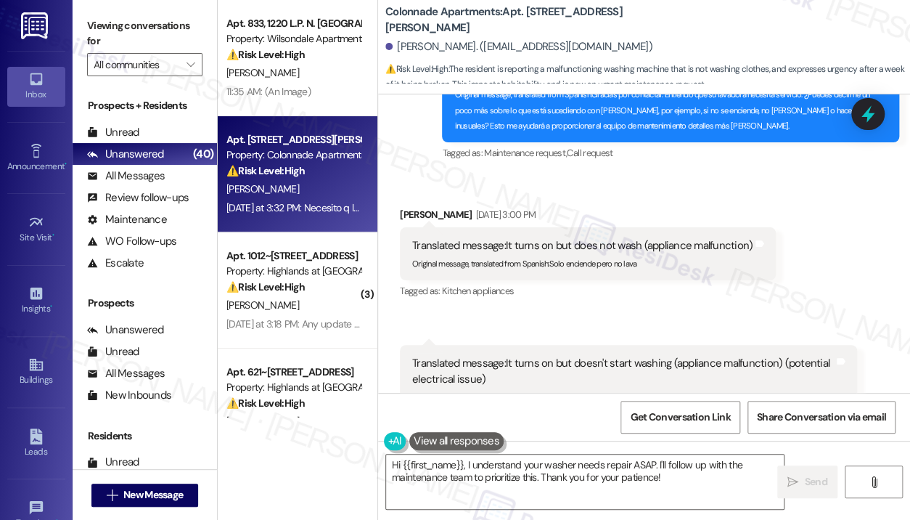
click at [748, 155] on div "Sent via SMS [PERSON_NAME] (ResiDesk) [DATE] 2:59 PM Translated message: Thank …" at bounding box center [670, 77] width 479 height 194
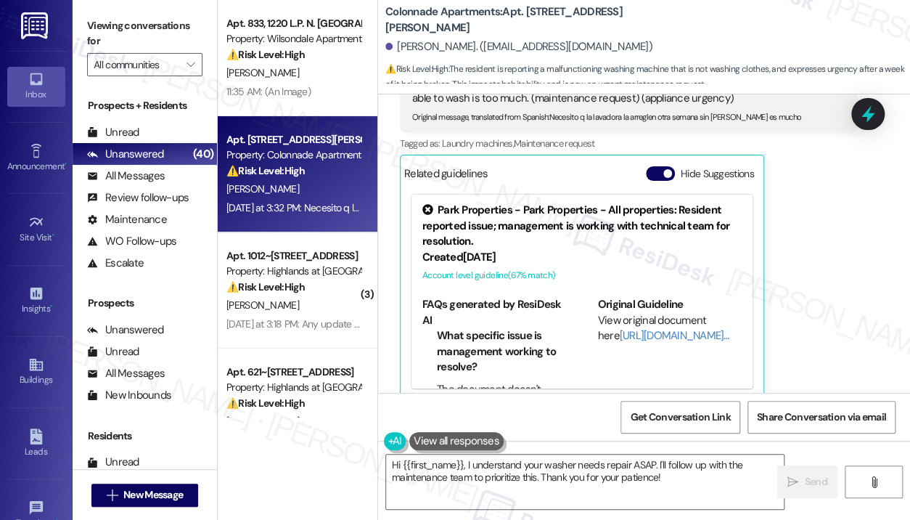
scroll to position [1708, 0]
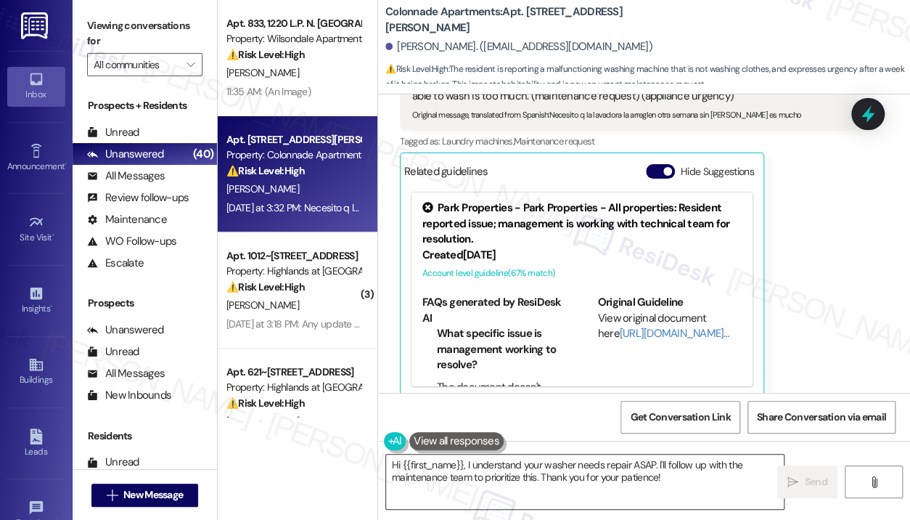
click at [695, 483] on textarea "Hi {{first_name}}, I understand your washer needs repair ASAP. I'll follow up w…" at bounding box center [585, 481] width 398 height 54
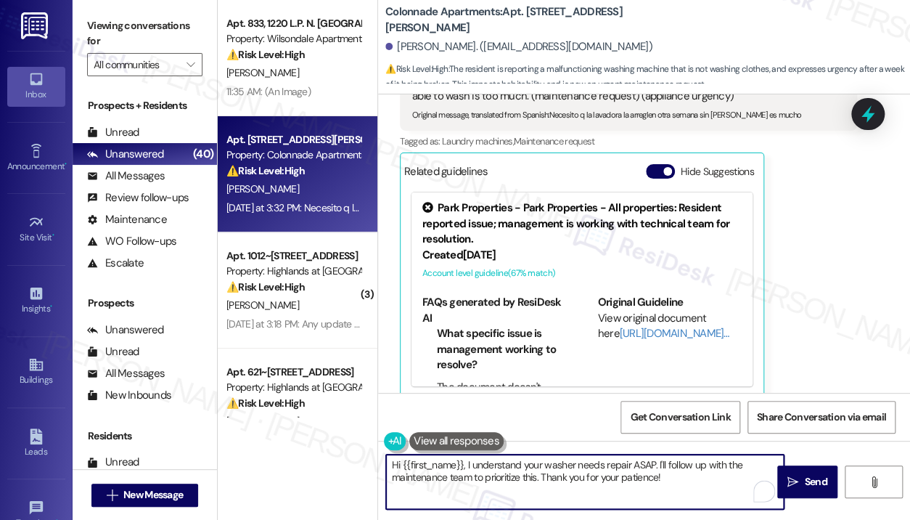
drag, startPoint x: 694, startPoint y: 481, endPoint x: 655, endPoint y: 470, distance: 40.9
click at [655, 470] on textarea "Hi {{first_name}}, I understand your washer needs repair ASAP. I'll follow up w…" at bounding box center [585, 481] width 398 height 54
paste textarea "Do we have your permission to enter during your absence to address this issue? …"
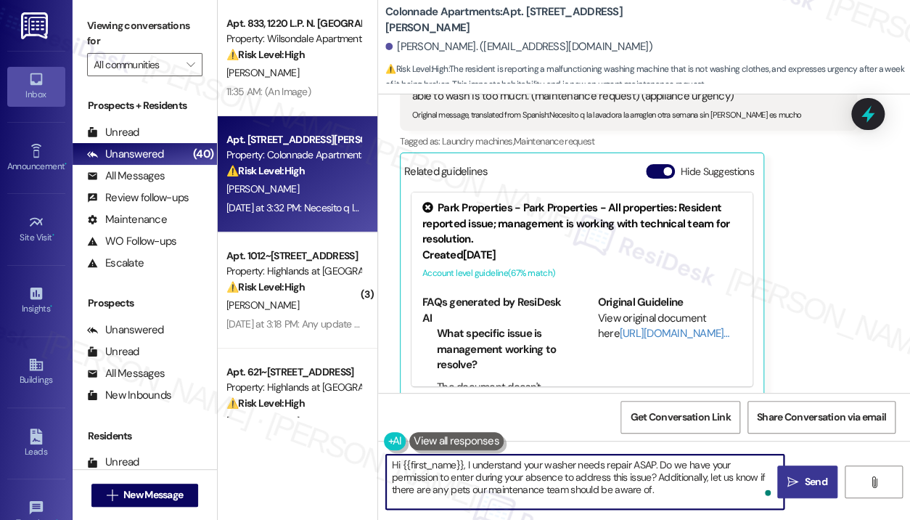
type textarea "Hi {{first_name}}, I understand your washer needs repair ASAP. Do we have your …"
click at [808, 480] on span "Send" at bounding box center [815, 481] width 22 height 15
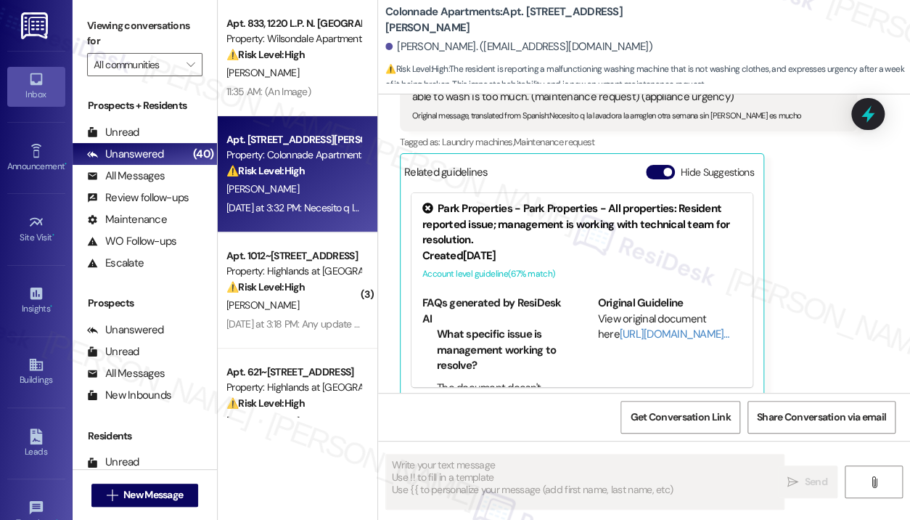
scroll to position [1840, 0]
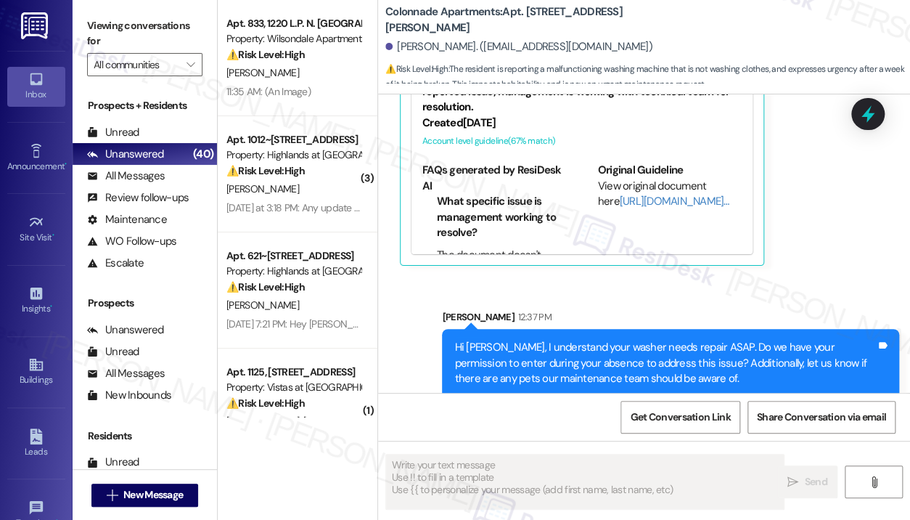
click at [841, 203] on div "[PERSON_NAME] [DATE] at 3:32 PM Translated message: I need the washing machine …" at bounding box center [628, 87] width 457 height 355
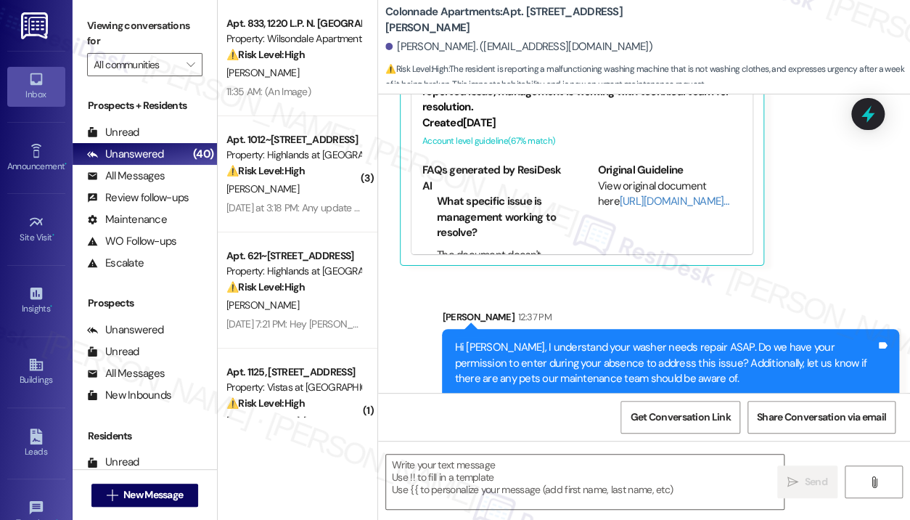
click at [813, 187] on div "[PERSON_NAME] [DATE] at 3:32 PM Translated message: I need the washing machine …" at bounding box center [628, 87] width 457 height 355
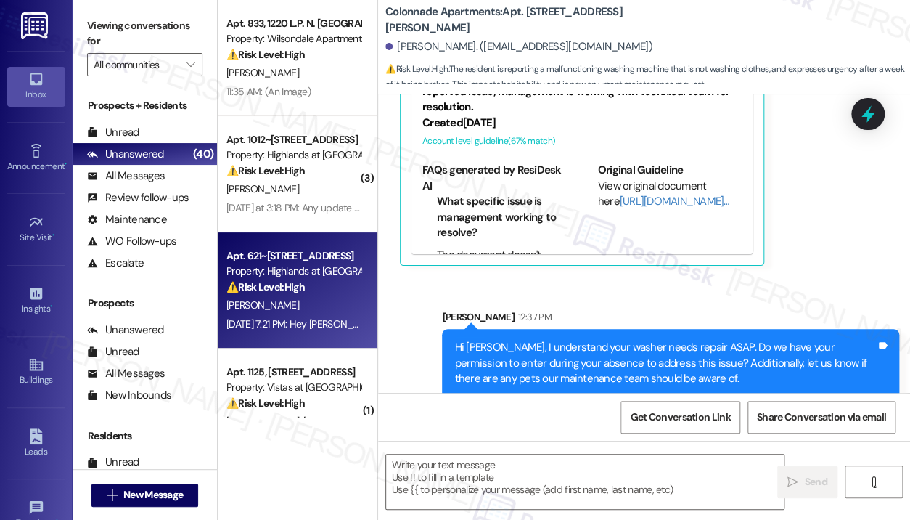
click at [346, 299] on div "[PERSON_NAME]" at bounding box center [293, 305] width 137 height 18
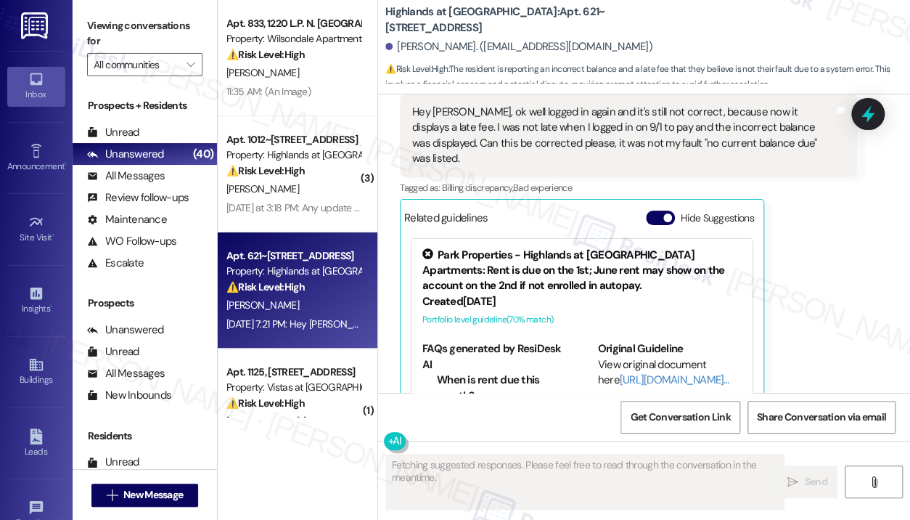
scroll to position [1446, 0]
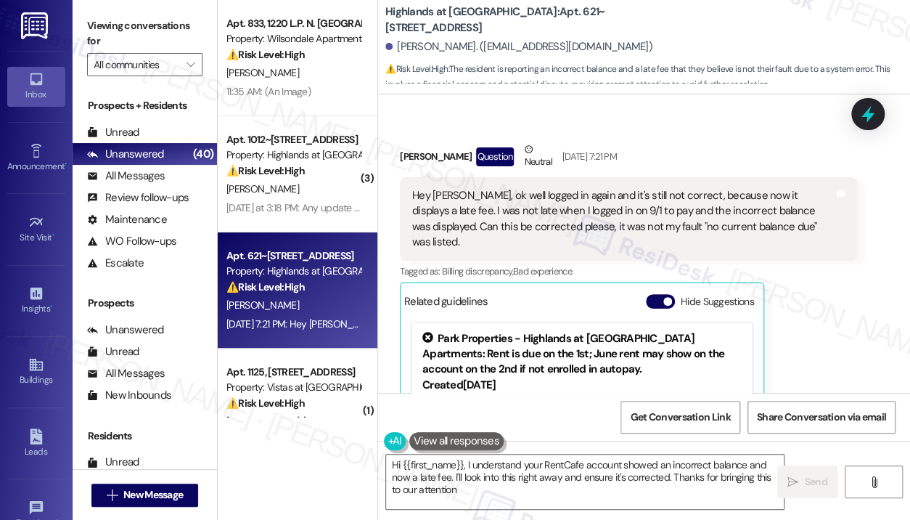
type textarea "Hi {{first_name}}, I understand your RentCafe account showed an incorrect balan…"
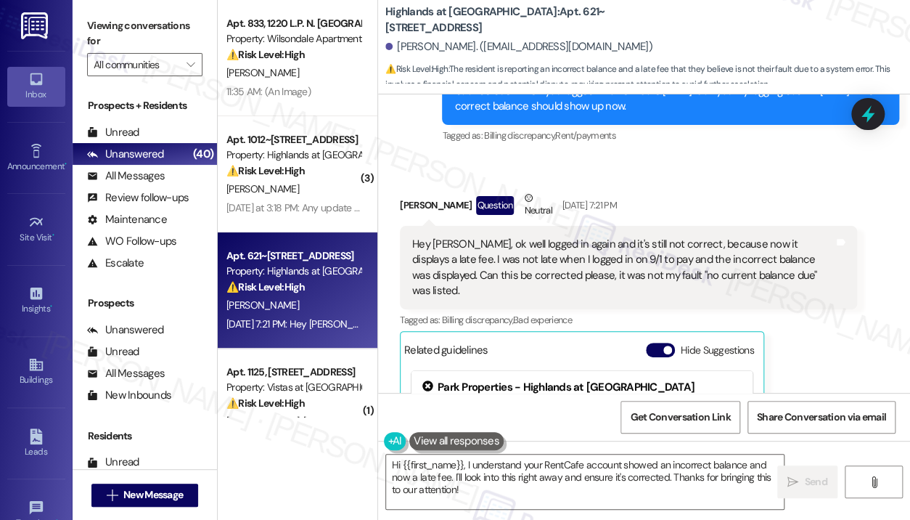
scroll to position [1373, 0]
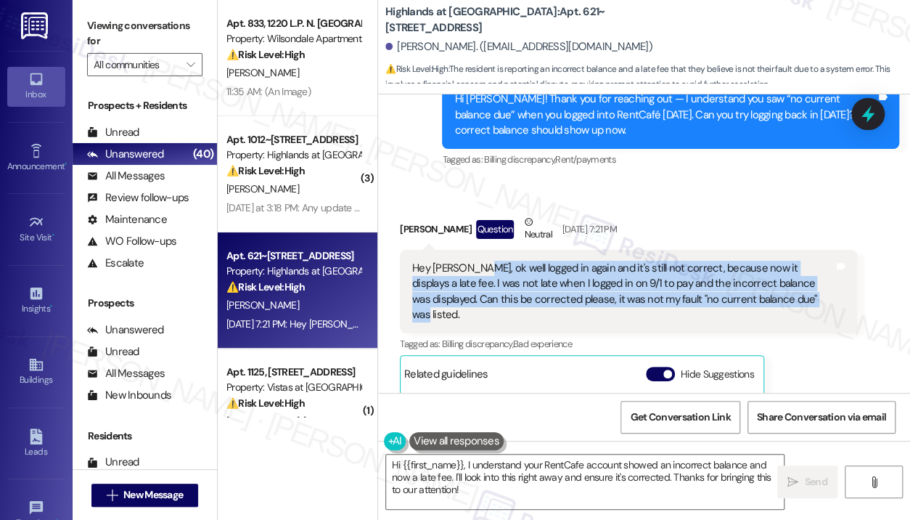
drag, startPoint x: 789, startPoint y: 319, endPoint x: 478, endPoint y: 282, distance: 312.9
click at [478, 282] on div "Hey [PERSON_NAME], ok well logged in again and it's still not correct, because …" at bounding box center [623, 292] width 422 height 62
copy div "well logged in again and it's still not correct, because now it displays a late…"
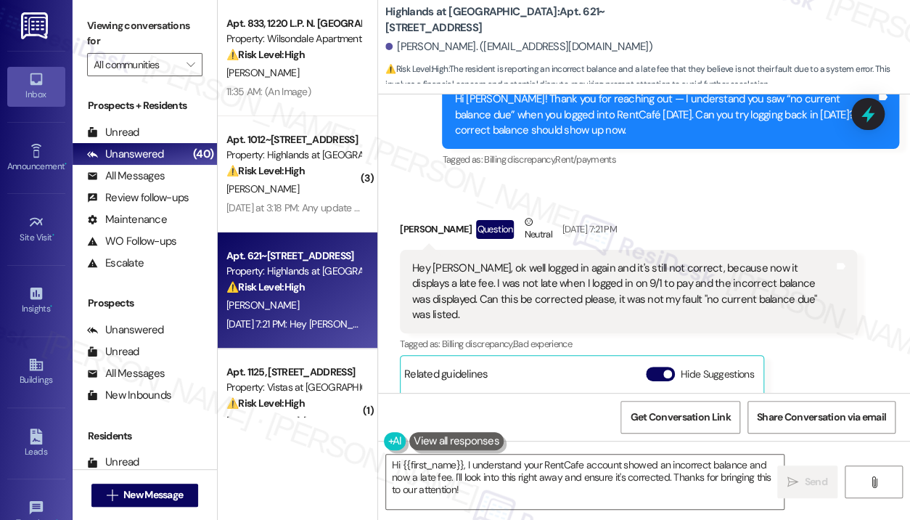
click at [708, 223] on div "Received via SMS [PERSON_NAME] Question Neutral [DATE] 7:21 PM Hey [PERSON_NAME…" at bounding box center [628, 407] width 479 height 408
click at [864, 107] on icon at bounding box center [868, 114] width 19 height 19
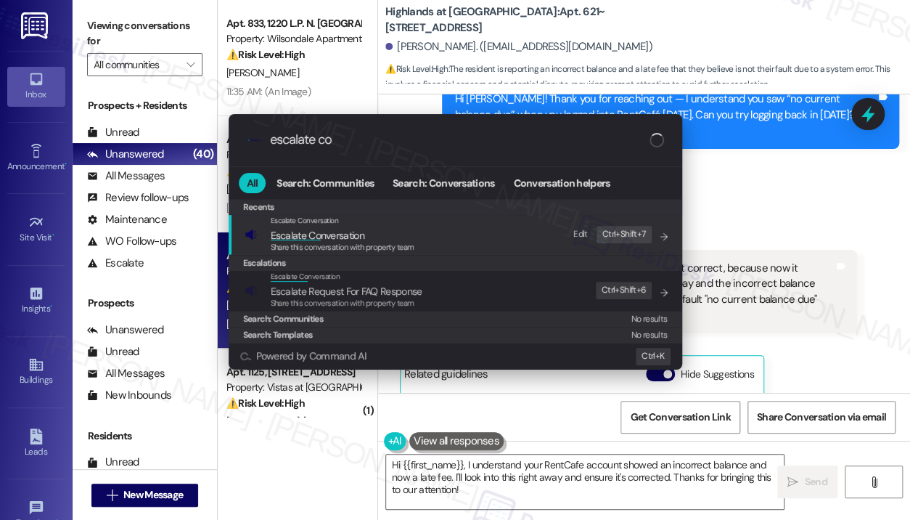
type input "escalate con"
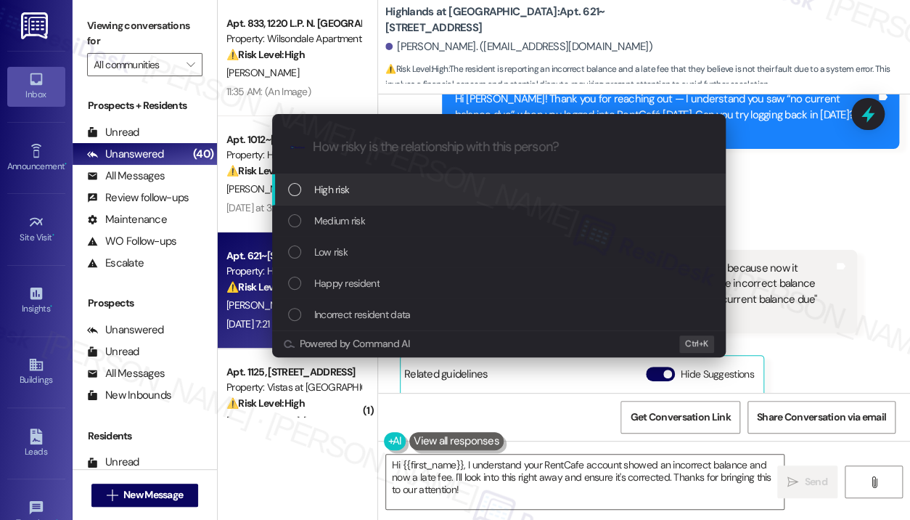
click at [528, 190] on div "High risk" at bounding box center [500, 189] width 425 height 16
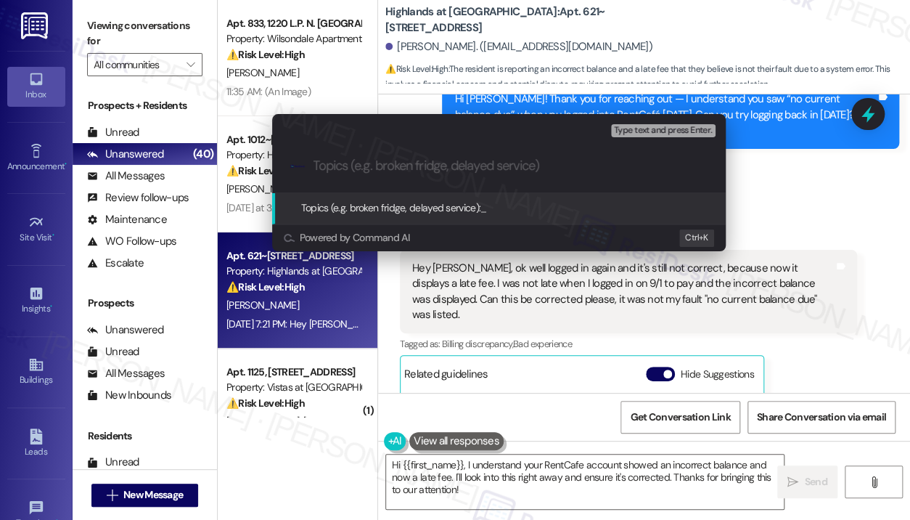
paste input "Request to Correct Incorrect Late Fee Due to System Error on 9/1"
type input "Request to Correct Incorrect Late Fee Due to System Error on 9/1"
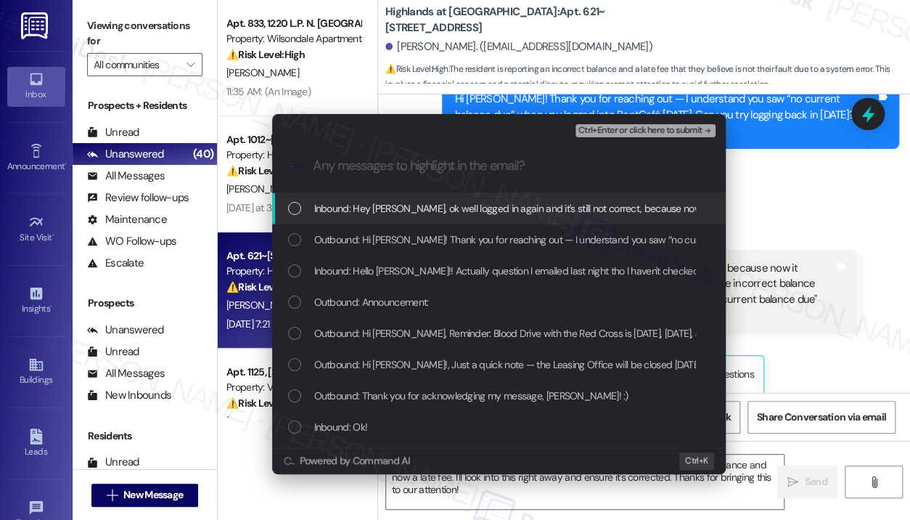
click at [480, 206] on span "Inbound: Hey [PERSON_NAME], ok well logged in again and it's still not correct,…" at bounding box center [911, 208] width 1195 height 16
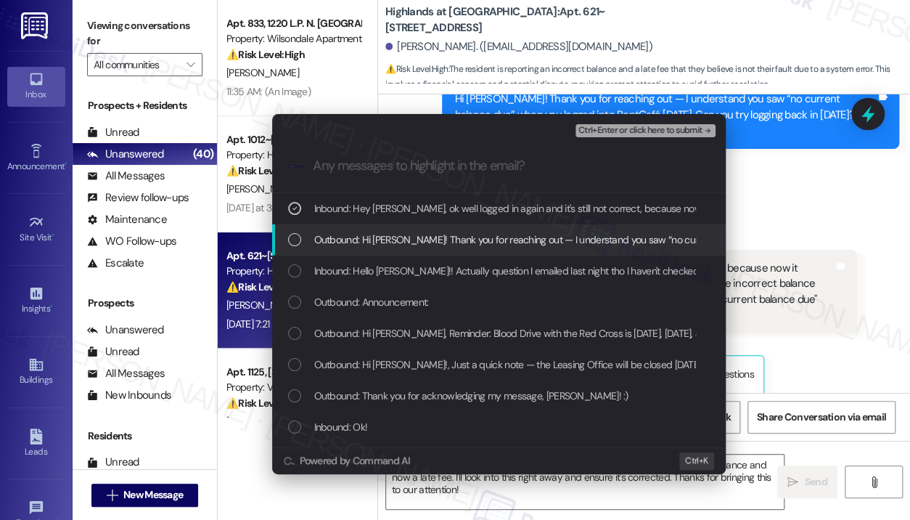
click at [483, 234] on span "Outbound: Hi [PERSON_NAME]! Thank you for reaching out — I understand you saw “…" at bounding box center [791, 240] width 954 height 16
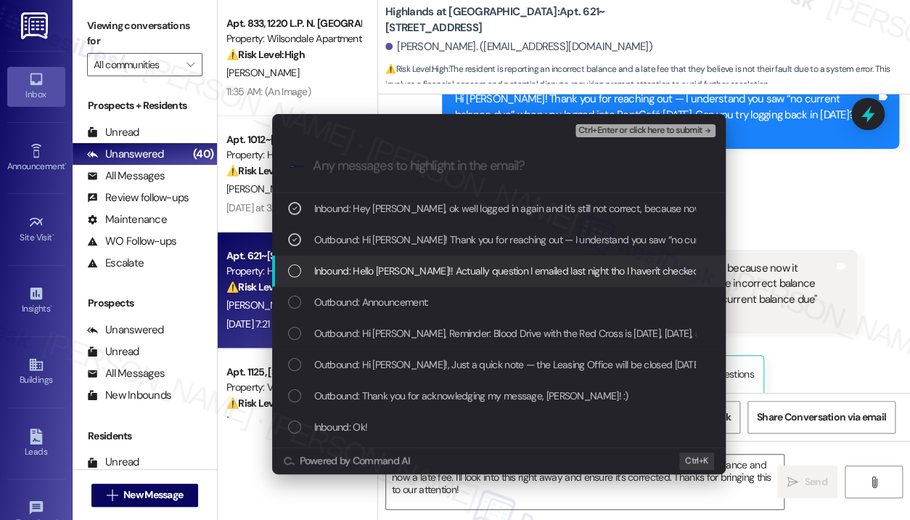
click at [504, 271] on span "Inbound: Hello [PERSON_NAME]!! Actually question I emailed last night tho I hav…" at bounding box center [895, 271] width 1163 height 16
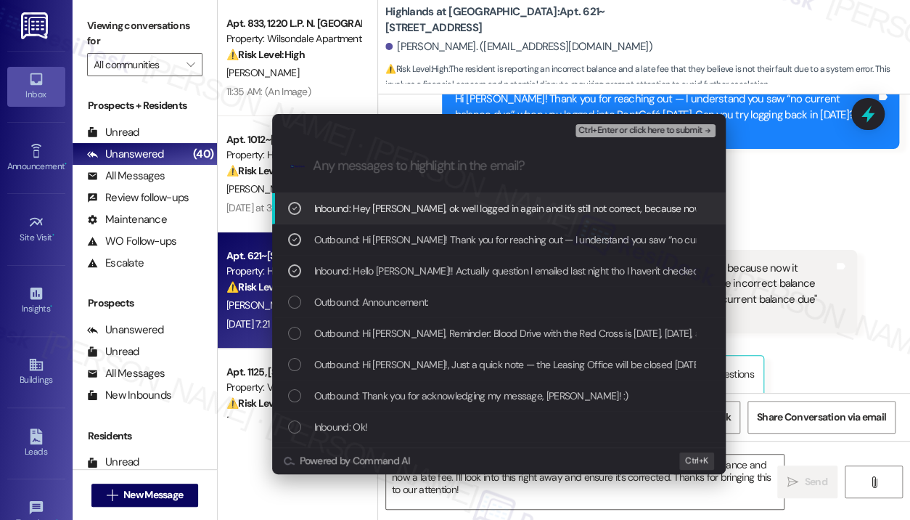
click at [636, 134] on span "Ctrl+Enter or click here to submit" at bounding box center [640, 131] width 124 height 10
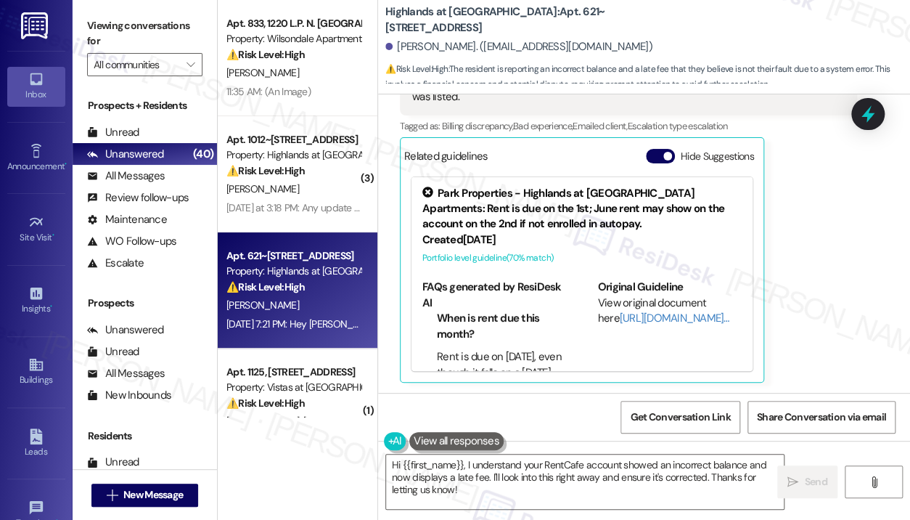
scroll to position [1591, 0]
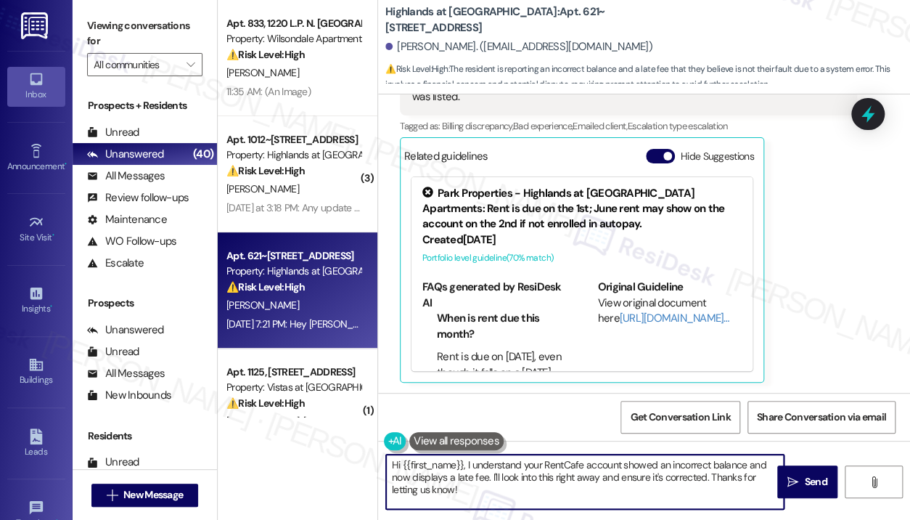
click at [633, 487] on textarea "Hi {{first_name}}, I understand your RentCafe account showed an incorrect balan…" at bounding box center [585, 481] width 398 height 54
click at [703, 478] on textarea "Hi {{first_name}}, I understand your RentCafe account showed an incorrect balan…" at bounding box center [585, 481] width 398 height 54
type textarea "Hi {{first_name}}, I understand your RentCafe account showed an incorrect balan…"
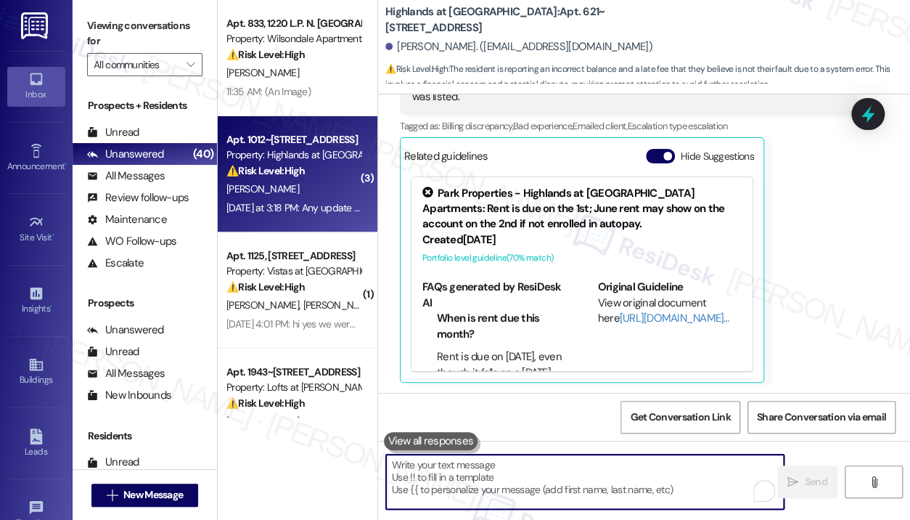
click at [314, 143] on div "Apt. 1012~[STREET_ADDRESS]" at bounding box center [293, 139] width 134 height 15
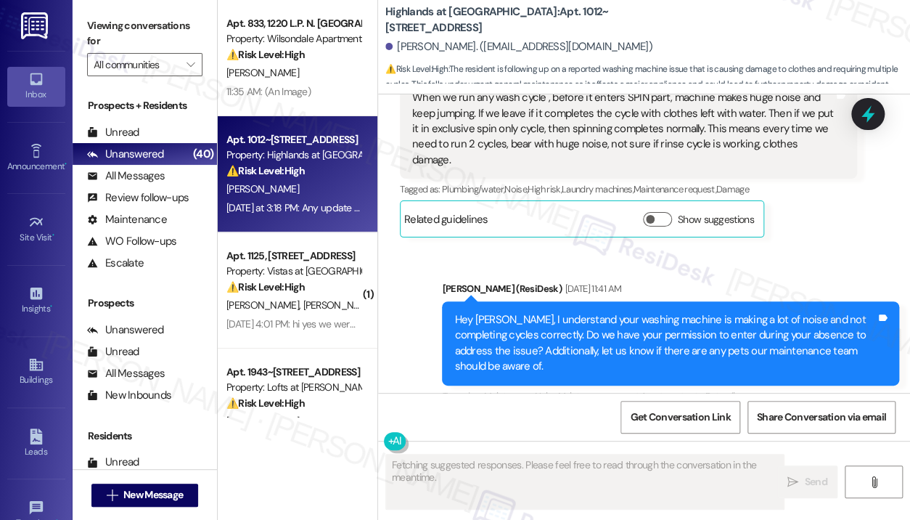
scroll to position [13531, 0]
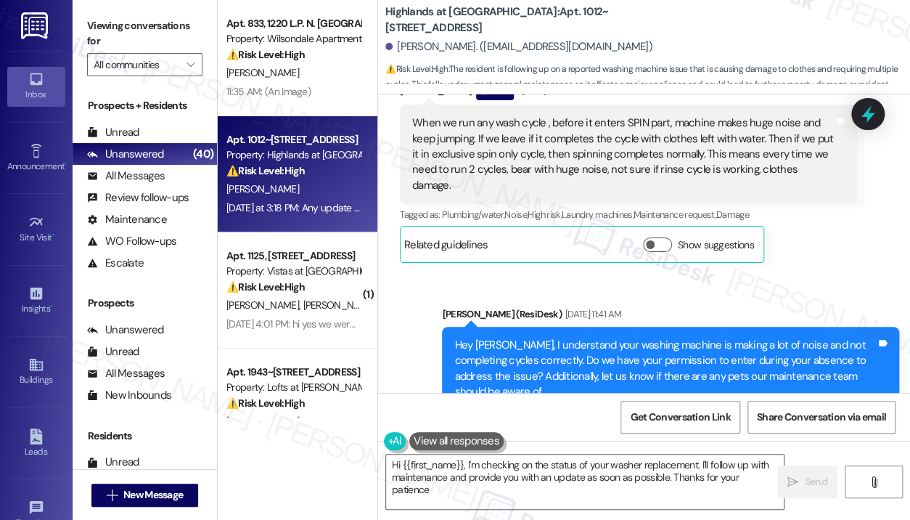
type textarea "Hi {{first_name}}, I'm checking on the status of your washer replacement. I'll …"
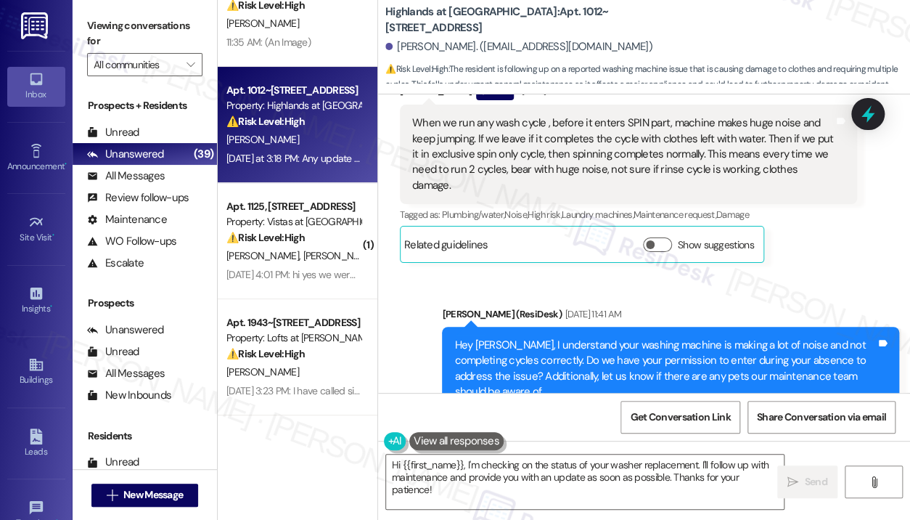
scroll to position [73, 0]
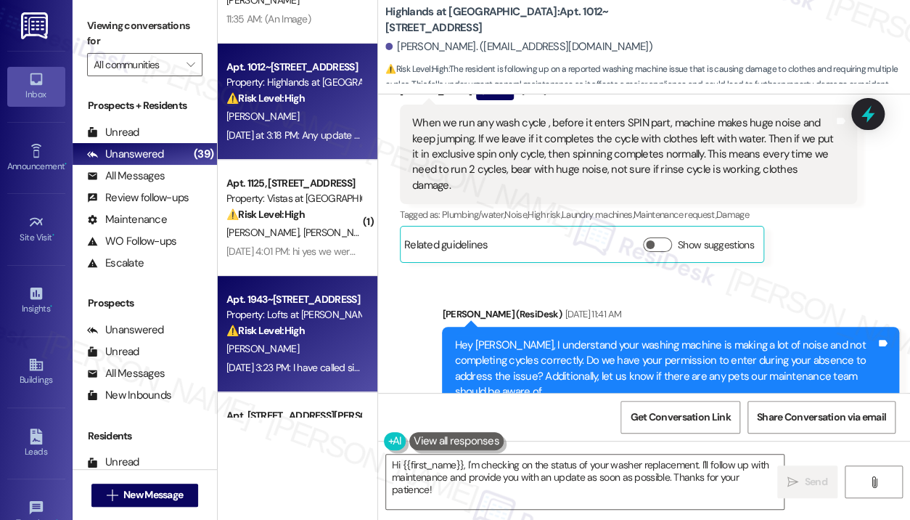
click at [262, 311] on div "Property: Lofts at [PERSON_NAME][GEOGRAPHIC_DATA]" at bounding box center [293, 314] width 134 height 15
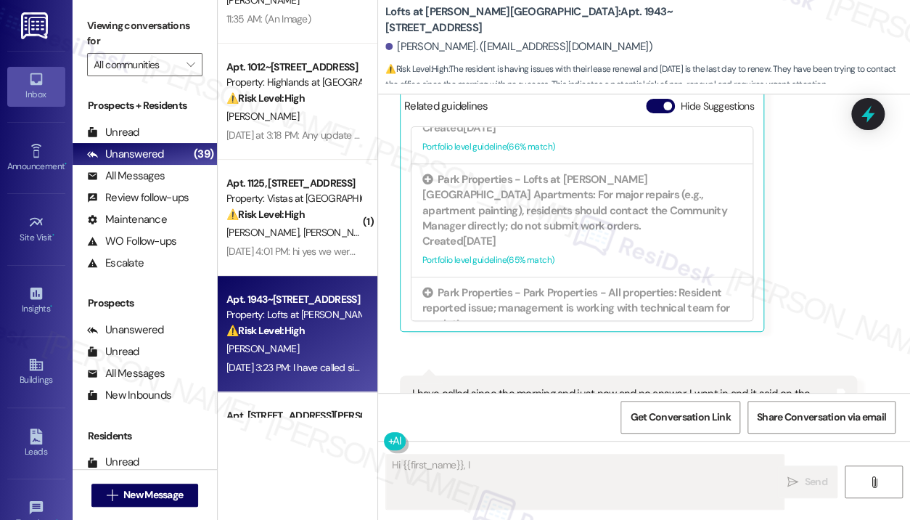
scroll to position [363, 0]
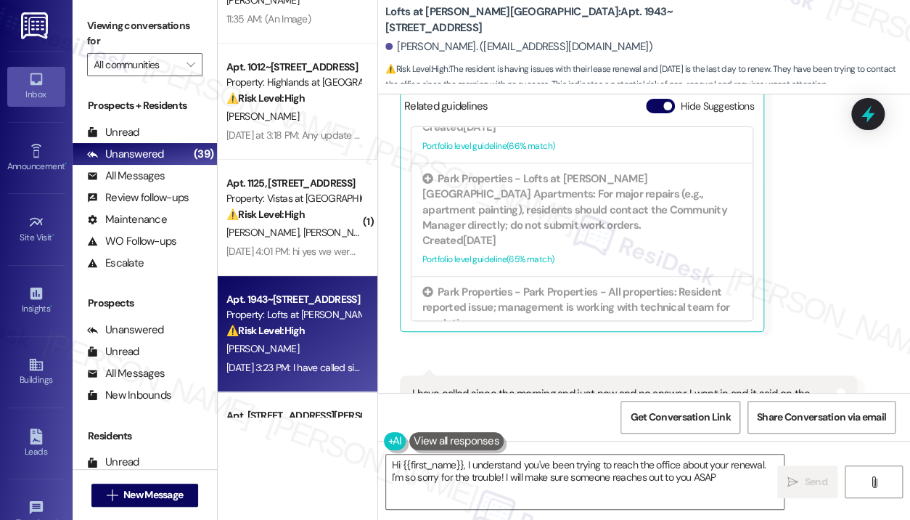
type textarea "Hi {{first_name}}, I understand you've been trying to reach the office about yo…"
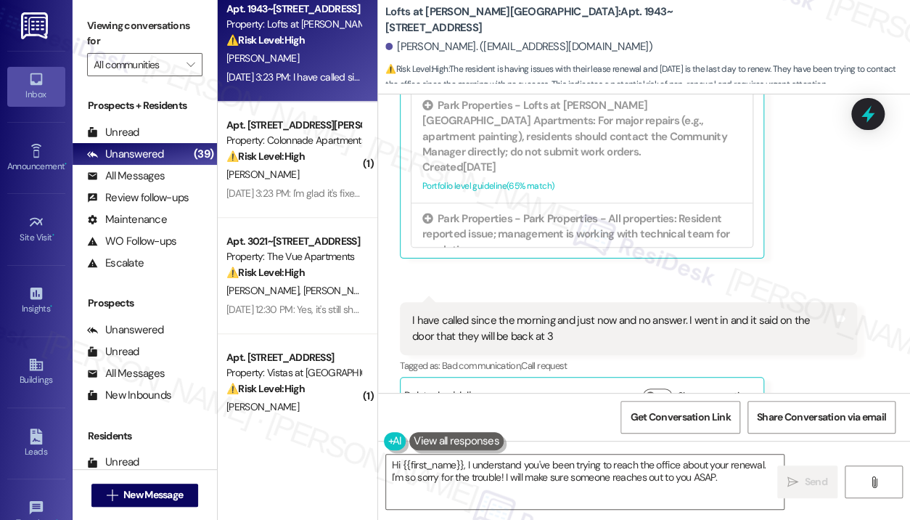
scroll to position [435, 0]
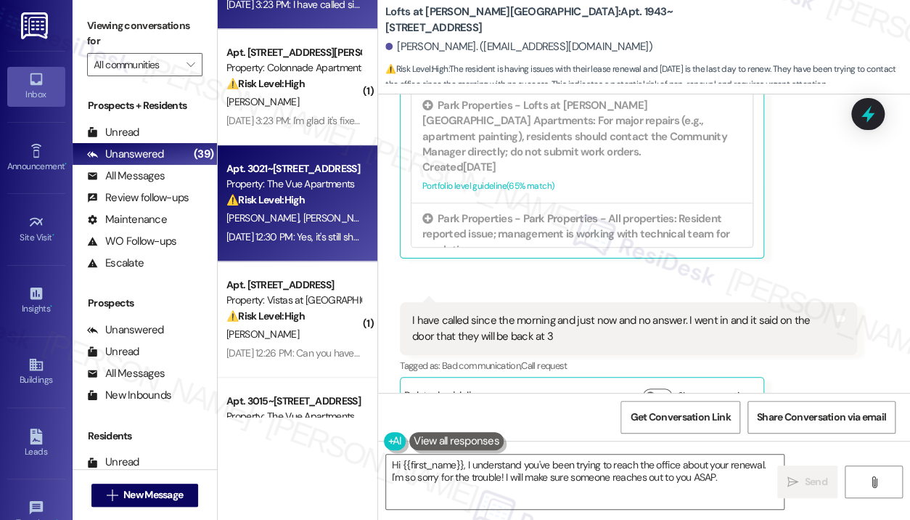
click at [333, 210] on div "[PERSON_NAME] [PERSON_NAME]" at bounding box center [293, 218] width 137 height 18
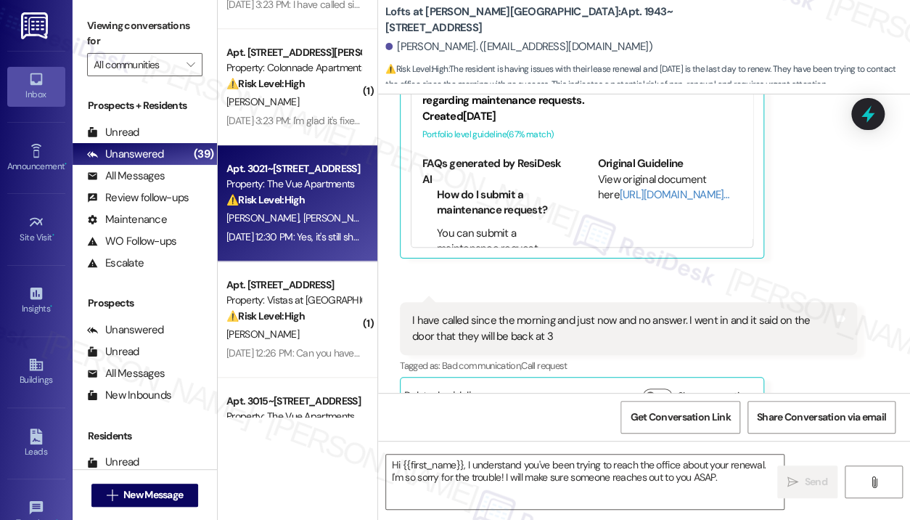
type textarea "Fetching suggested responses. Please feel free to read through the conversation…"
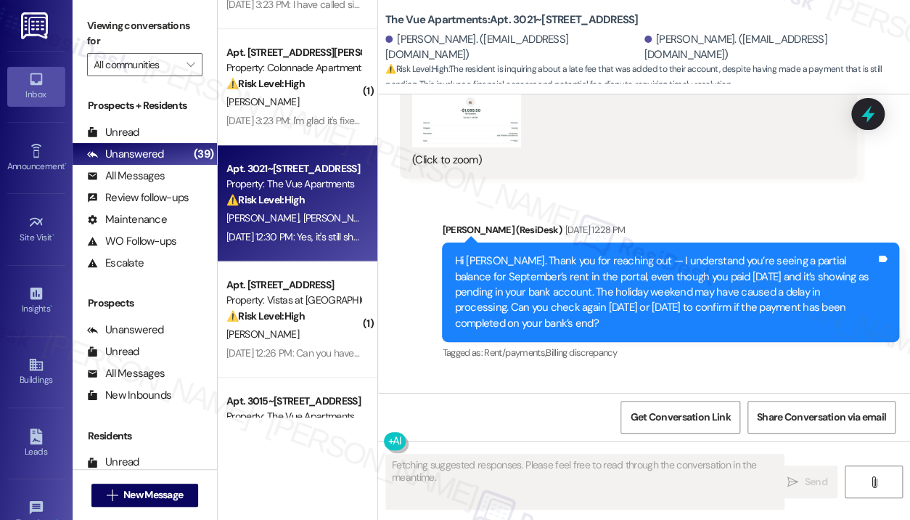
scroll to position [2912, 0]
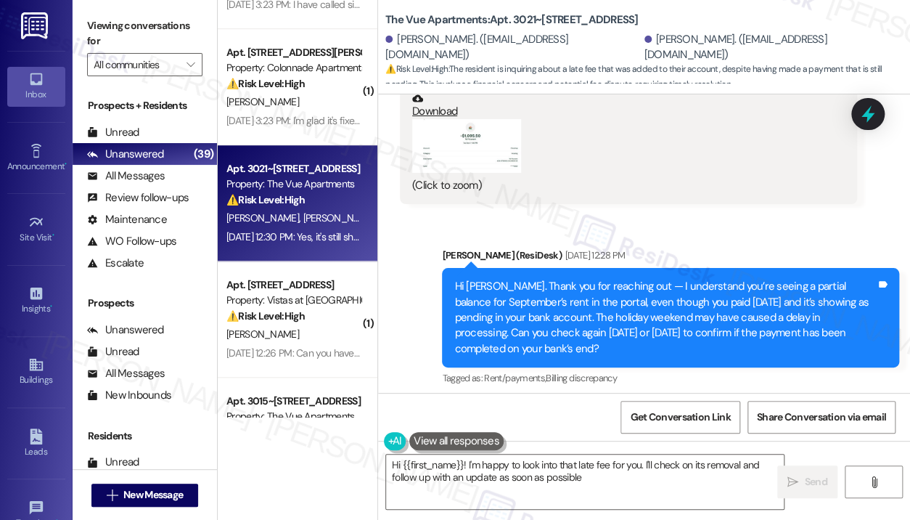
type textarea "Hi {{first_name}}! I'm happy to look into that late fee for you. I'll check on …"
